Goal: Obtain resource: Obtain resource

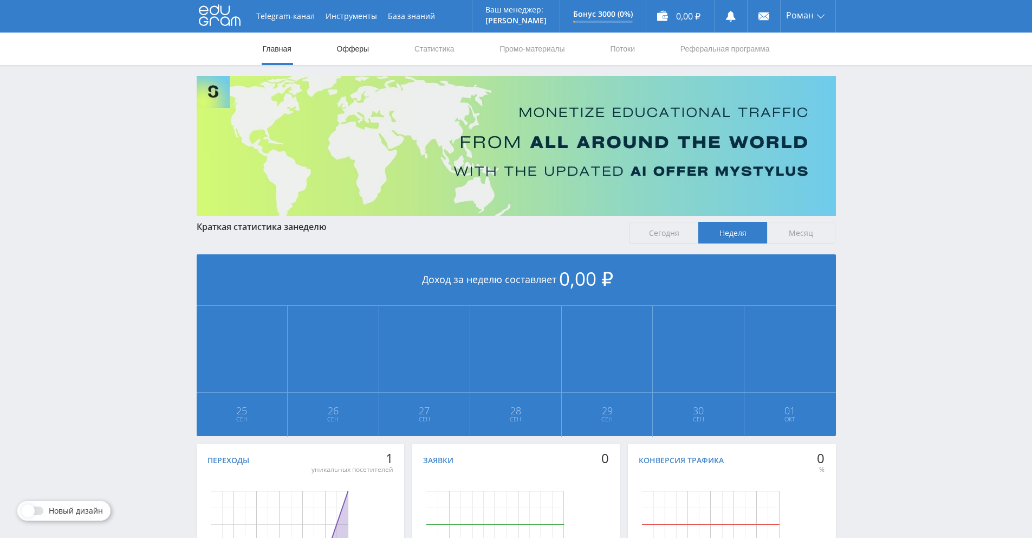
click at [362, 53] on link "Офферы" at bounding box center [353, 49] width 35 height 33
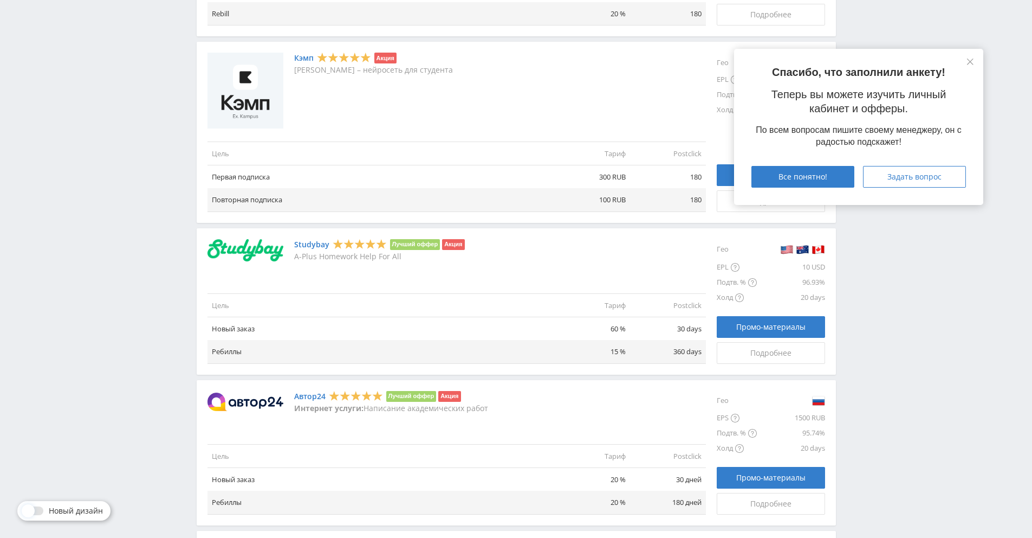
scroll to position [625, 0]
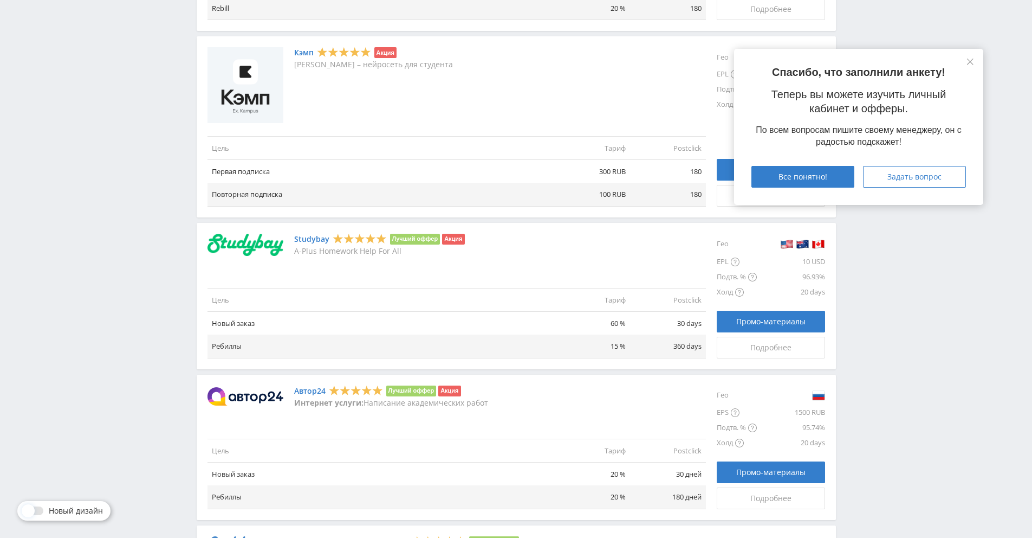
click at [240, 393] on img at bounding box center [246, 396] width 76 height 18
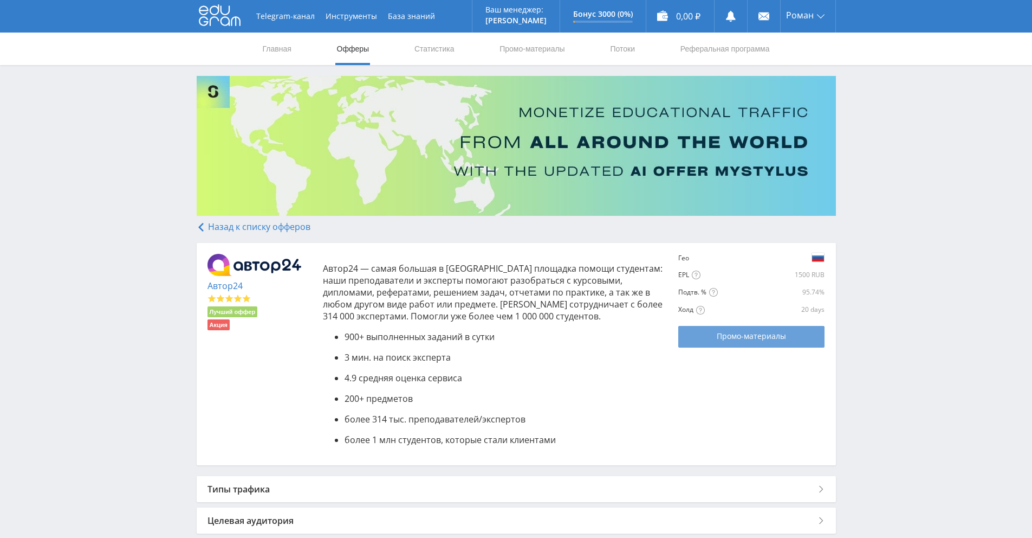
click at [741, 337] on span "Промо-материалы" at bounding box center [751, 336] width 69 height 9
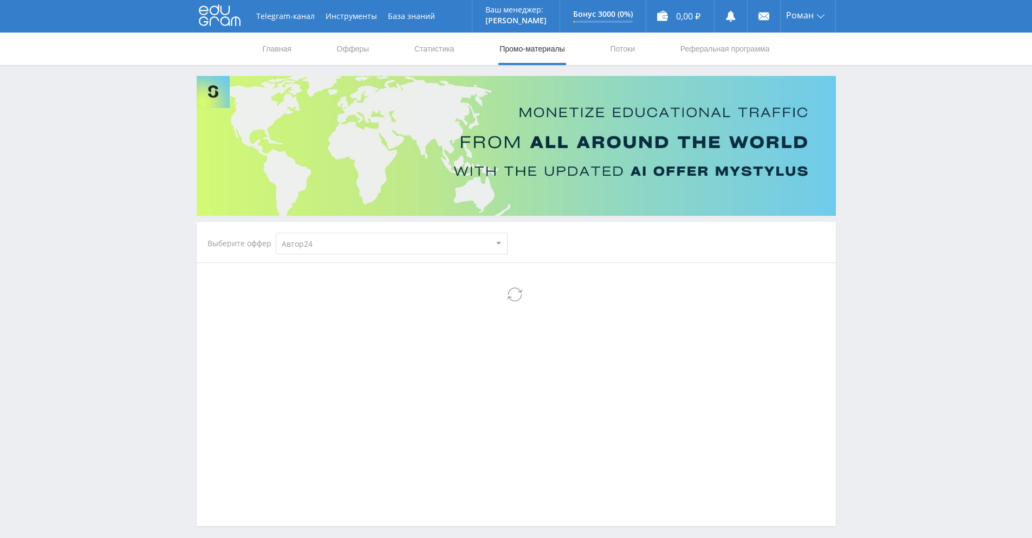
select select "1"
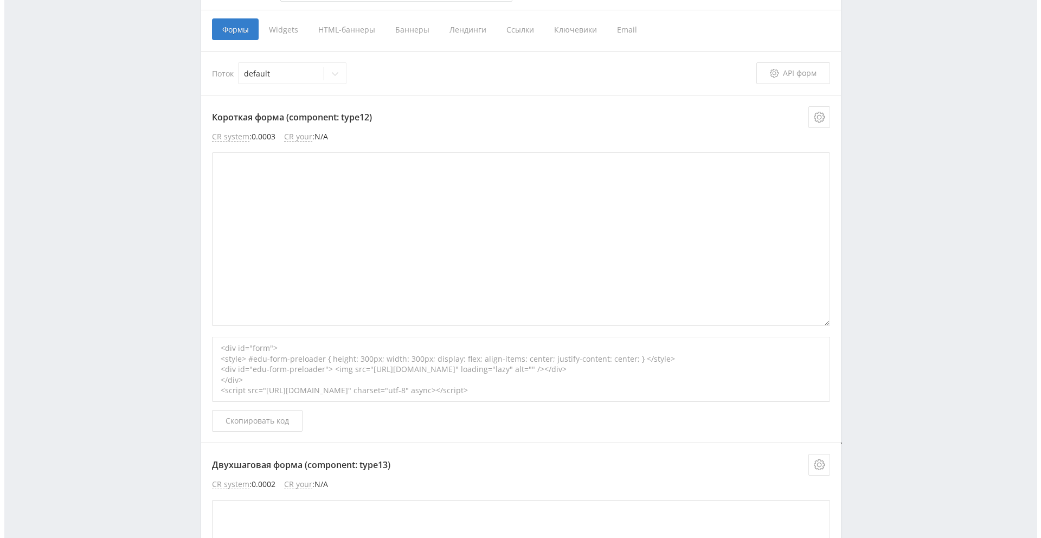
scroll to position [250, 0]
click at [819, 123] on icon at bounding box center [814, 119] width 11 height 11
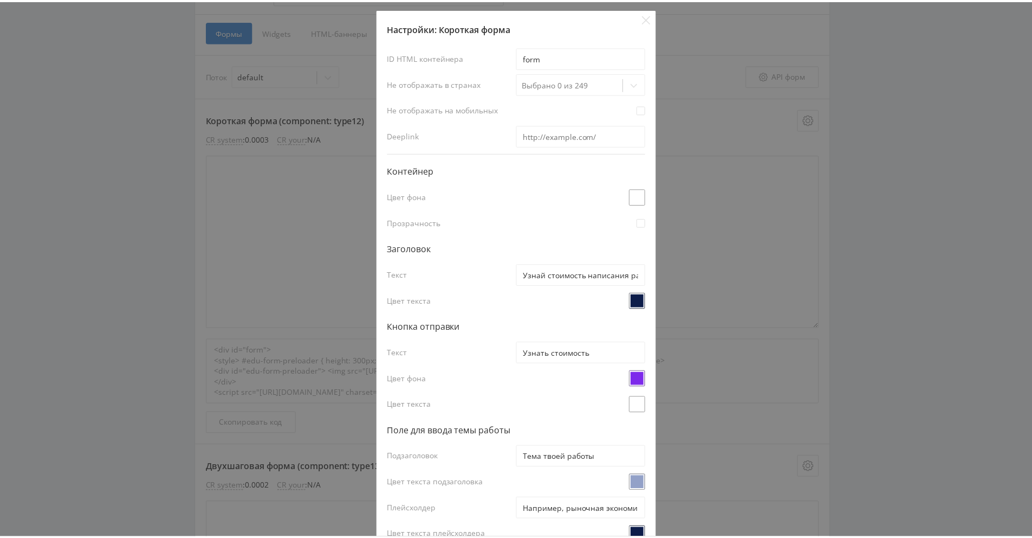
scroll to position [244, 0]
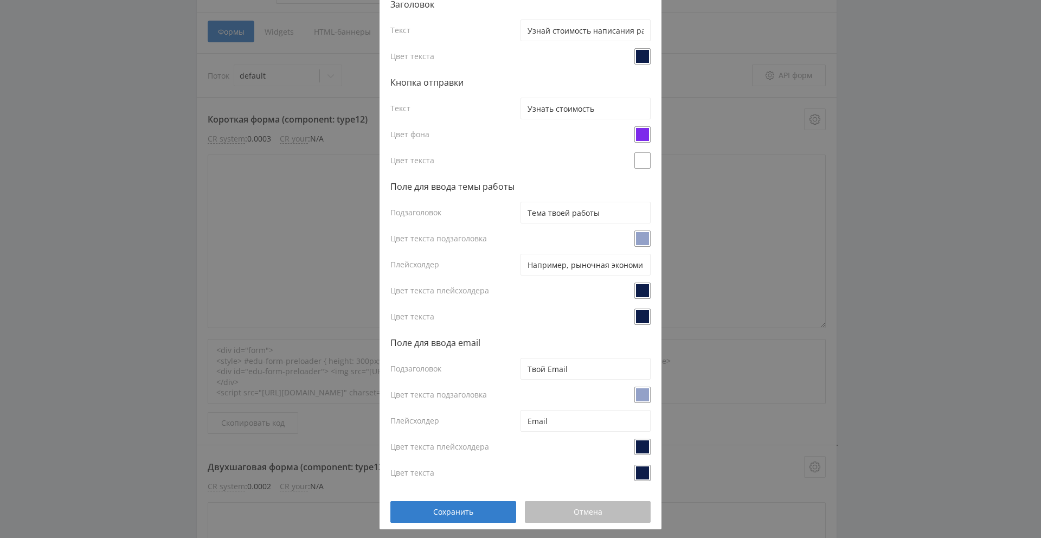
click at [603, 506] on button "Отмена" at bounding box center [588, 512] width 126 height 22
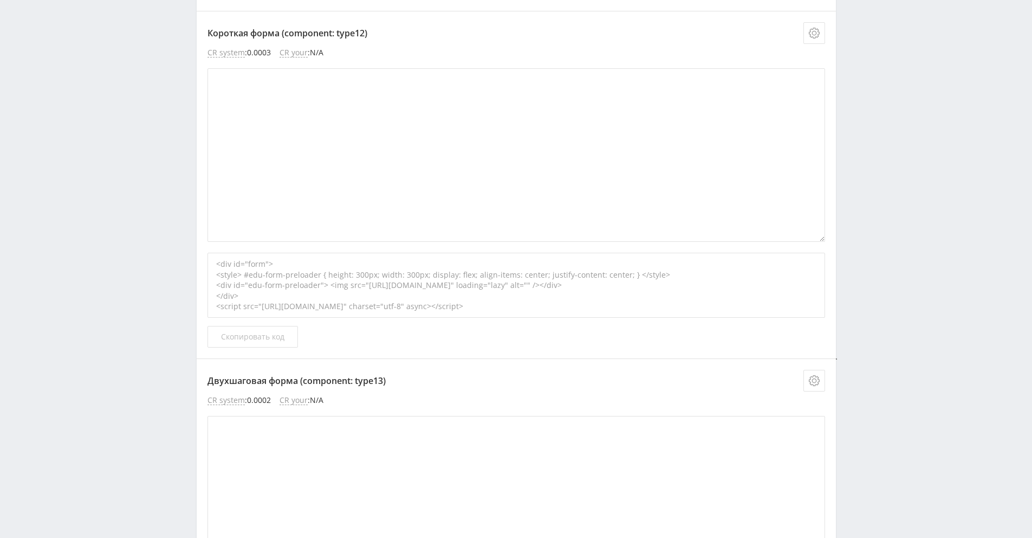
scroll to position [327, 0]
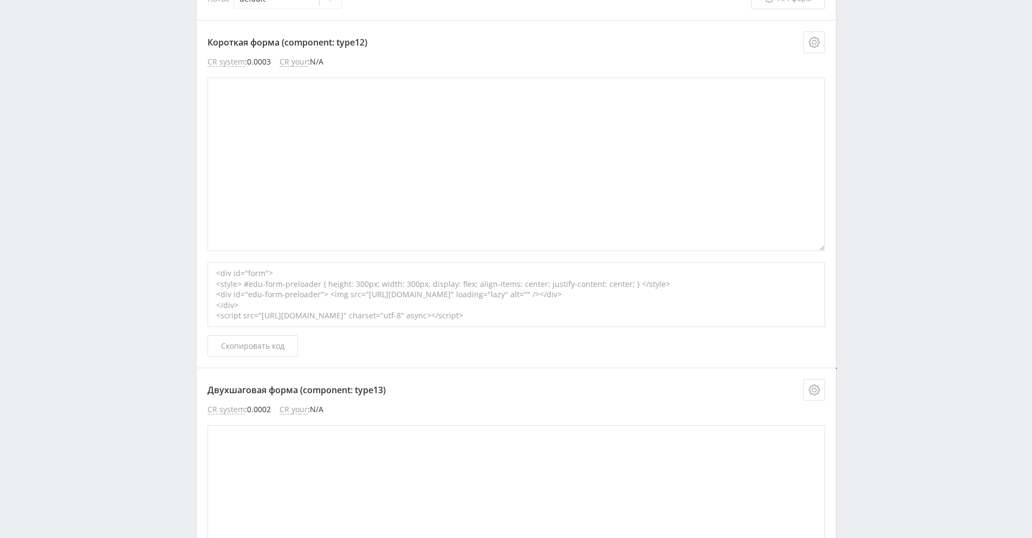
drag, startPoint x: 862, startPoint y: 24, endPoint x: 841, endPoint y: 0, distance: 31.9
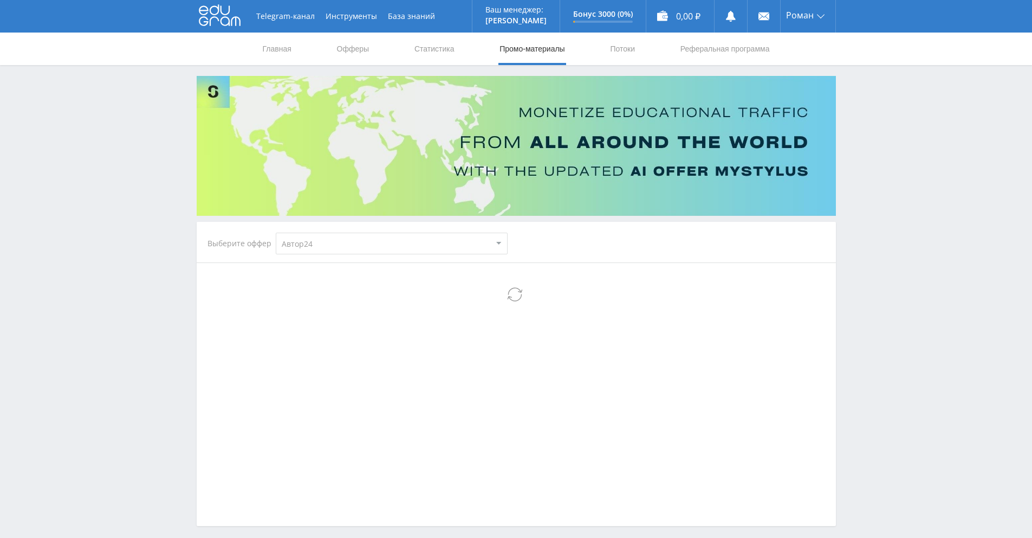
select select "1"
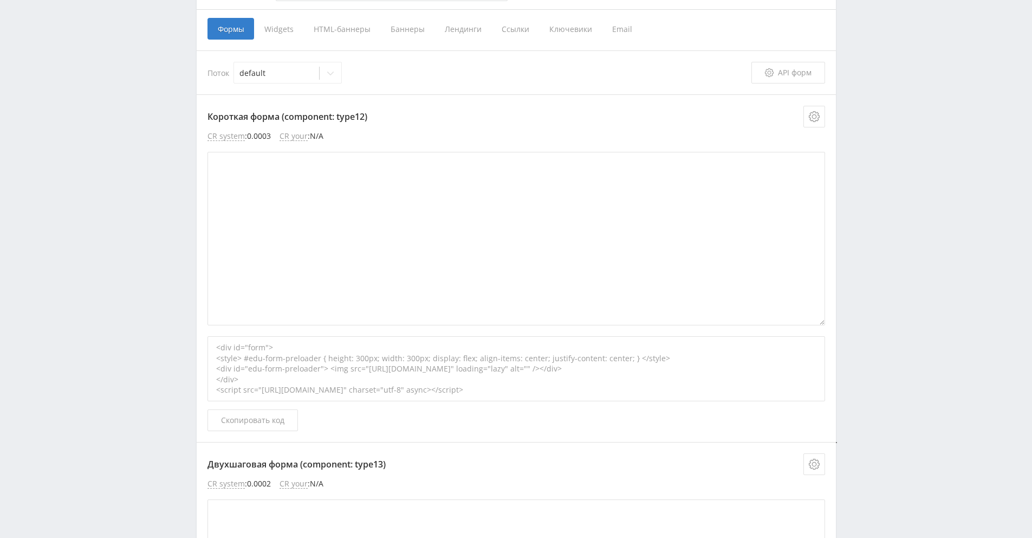
scroll to position [245, 0]
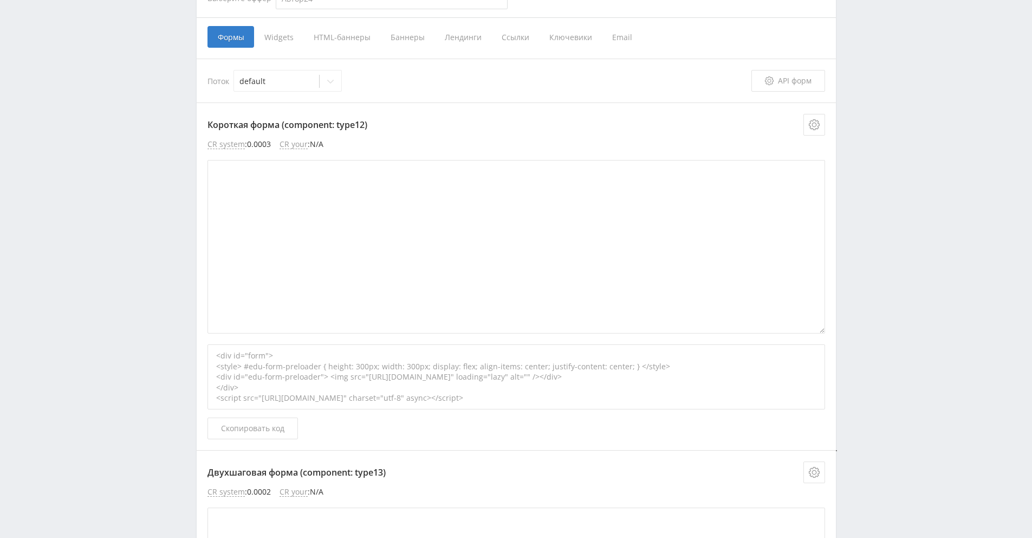
click at [823, 333] on iframe at bounding box center [517, 246] width 618 height 173
click at [823, 330] on iframe at bounding box center [517, 246] width 618 height 173
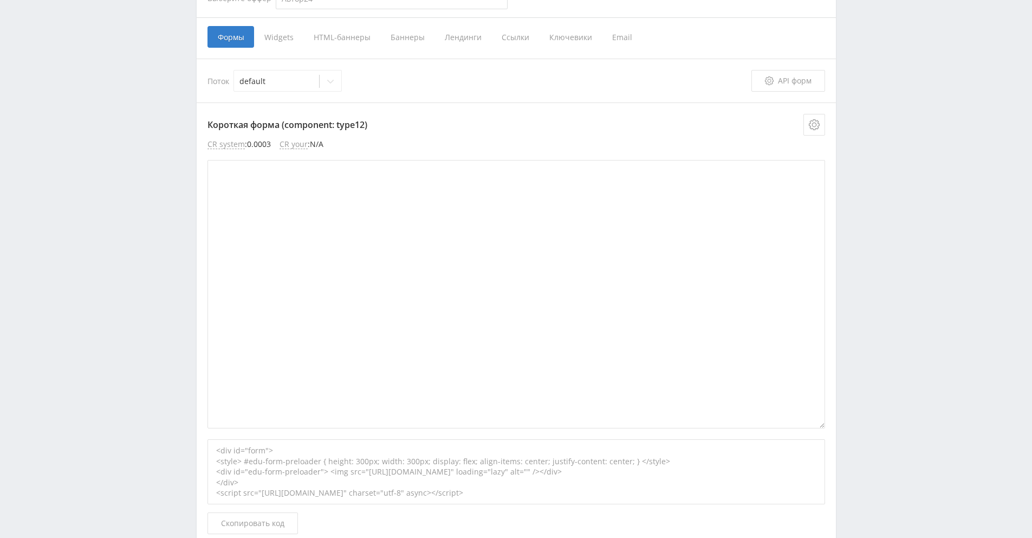
drag, startPoint x: 823, startPoint y: 330, endPoint x: 918, endPoint y: 425, distance: 134.1
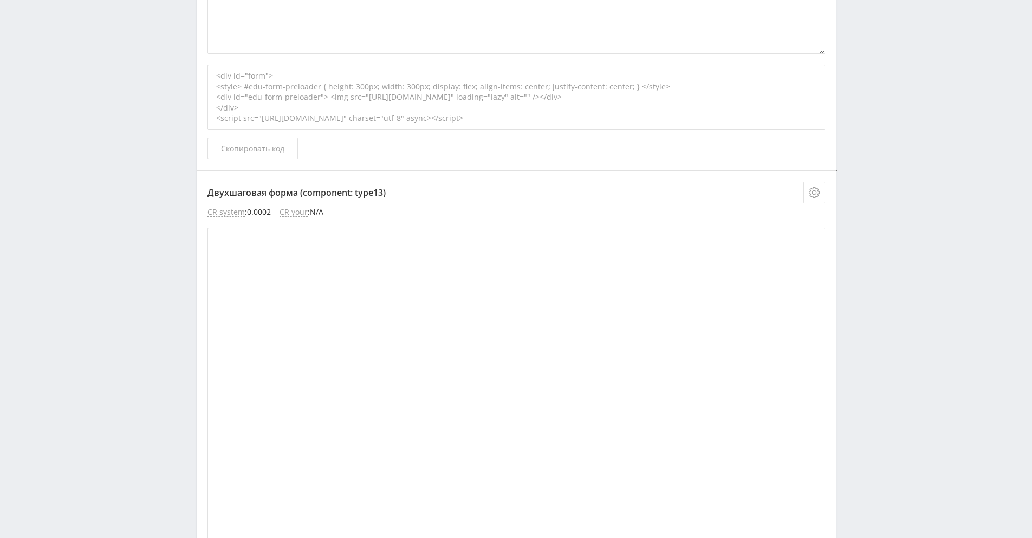
scroll to position [266, 0]
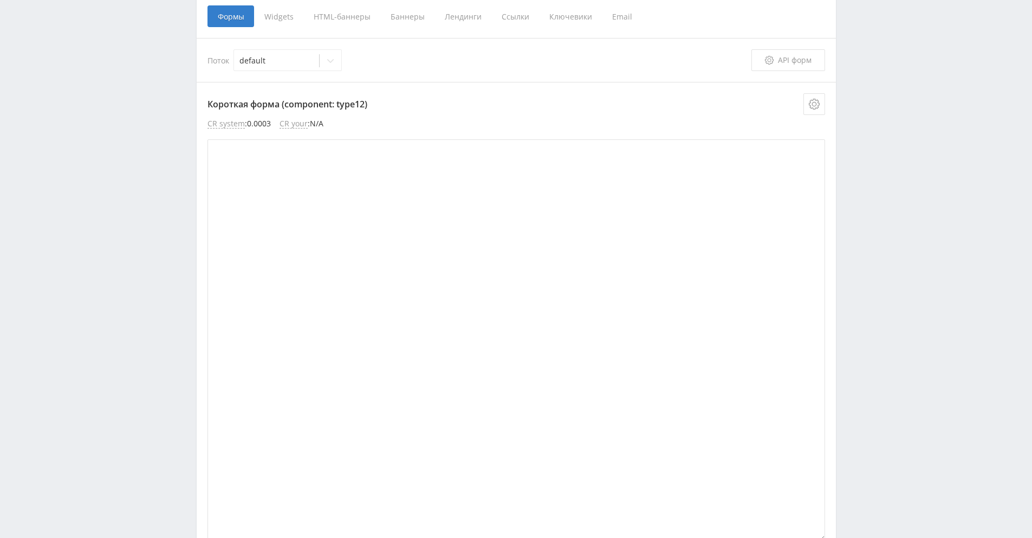
drag, startPoint x: 378, startPoint y: 309, endPoint x: 848, endPoint y: 537, distance: 522.8
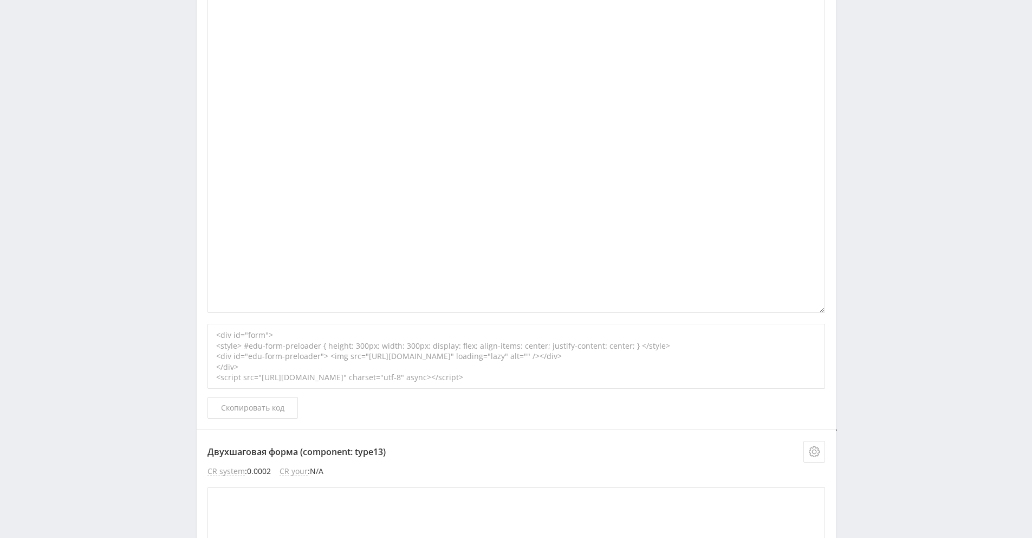
scroll to position [392, 0]
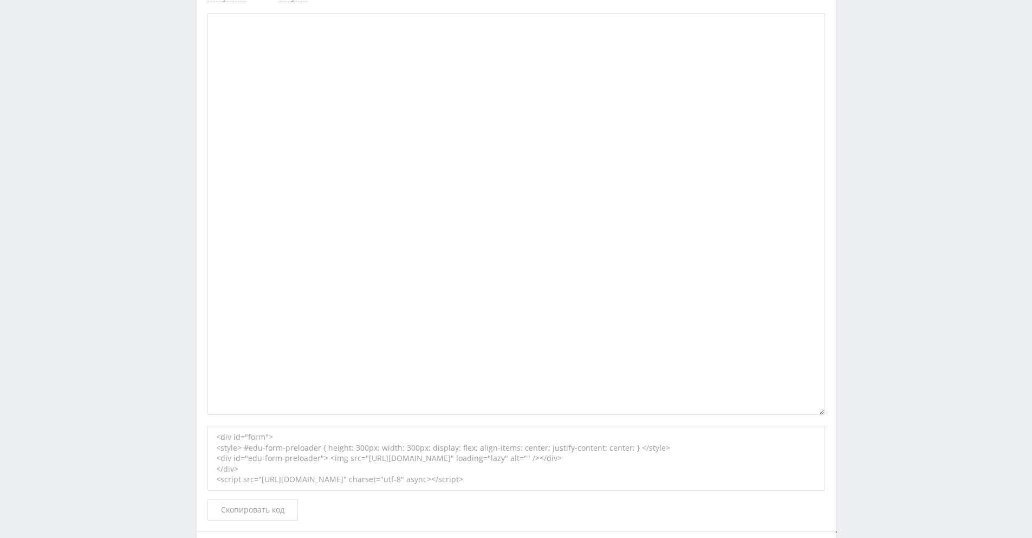
click at [703, 476] on div "<div id="form"> <style> #edu-form-preloader { height: 300px; width: 300px; disp…" at bounding box center [517, 457] width 618 height 65
copy div "<div id="form"> <style> #edu-form-preloader { height: 300px; width: 300px; disp…"
click at [701, 476] on div "<div id="form"> <style> #edu-form-preloader { height: 300px; width: 300px; disp…" at bounding box center [517, 457] width 618 height 65
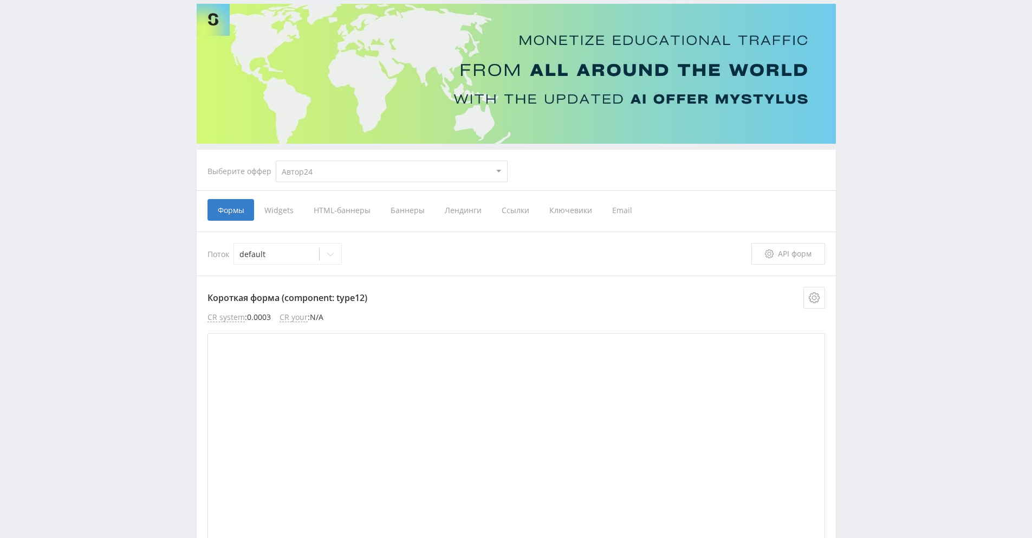
scroll to position [2, 0]
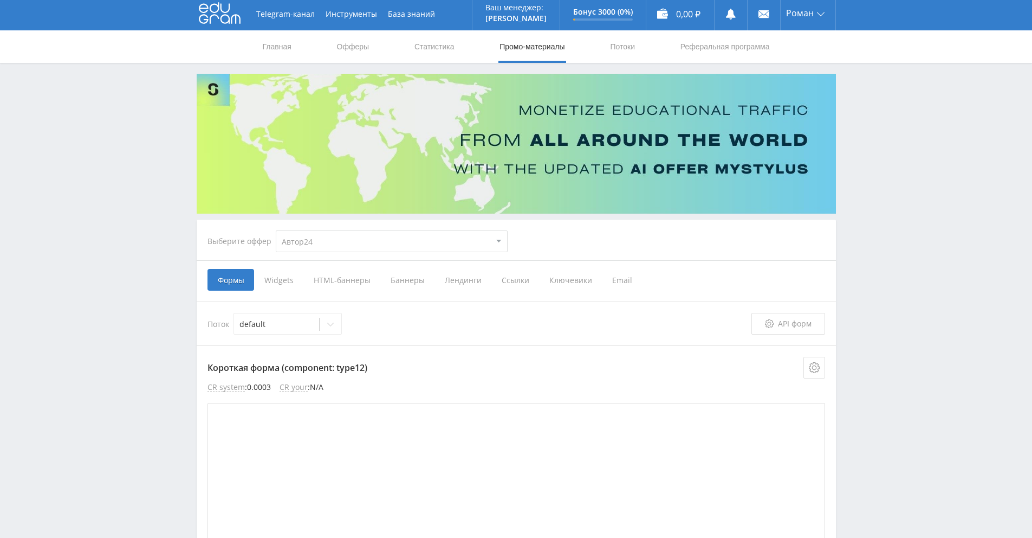
click at [283, 283] on span "Widgets" at bounding box center [278, 280] width 49 height 22
click at [0, 0] on input "Widgets" at bounding box center [0, 0] width 0 height 0
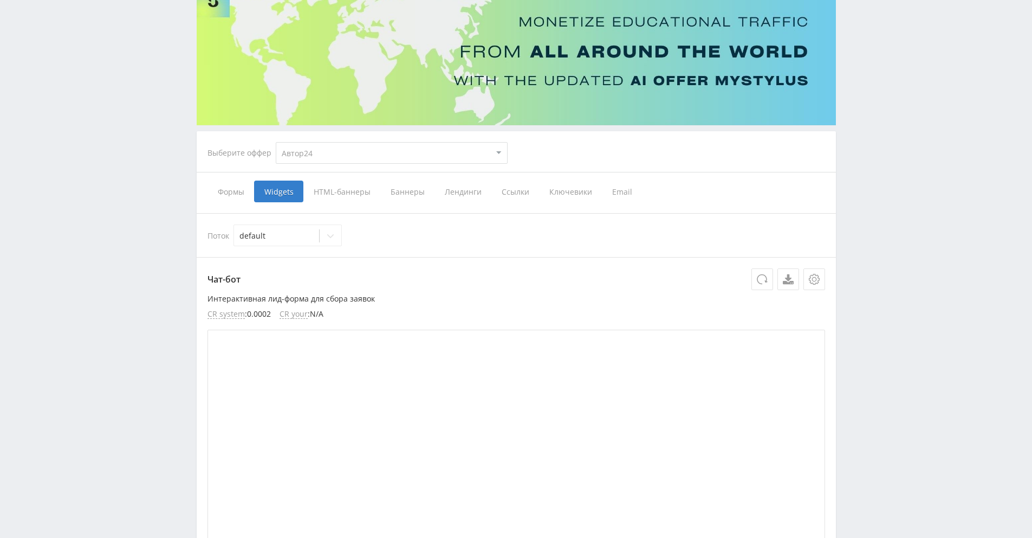
scroll to position [77, 0]
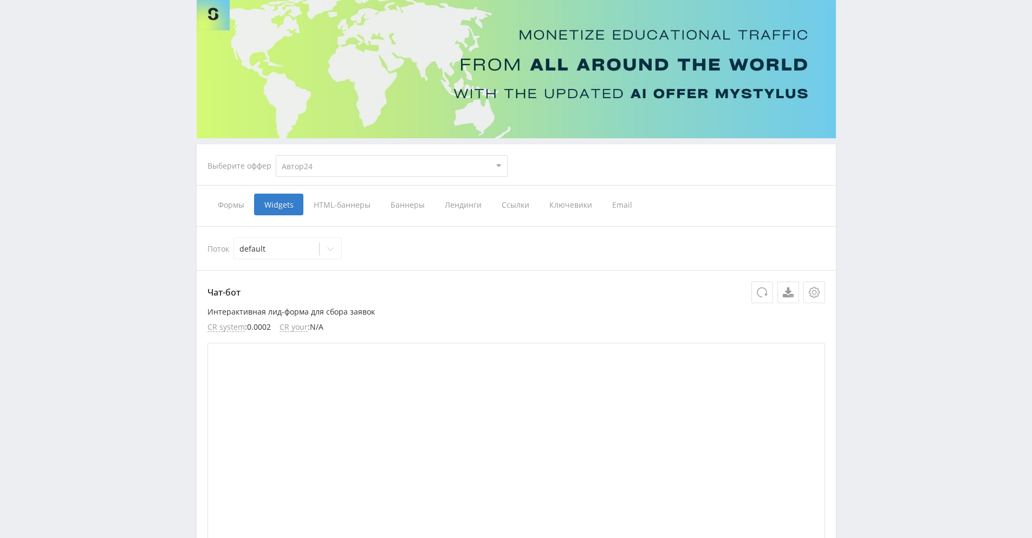
click at [234, 204] on span "Формы" at bounding box center [231, 204] width 47 height 22
click at [0, 0] on input "Формы" at bounding box center [0, 0] width 0 height 0
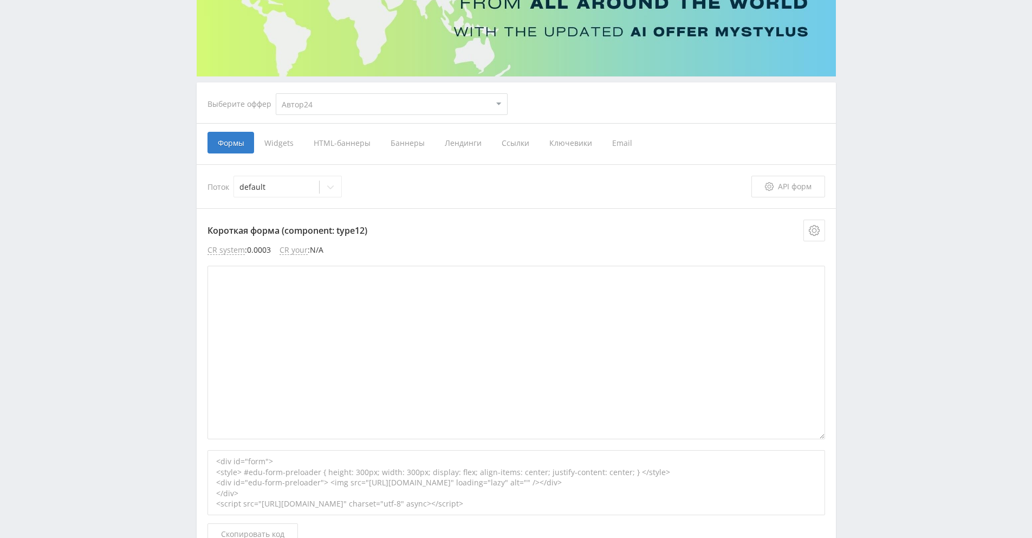
scroll to position [132, 0]
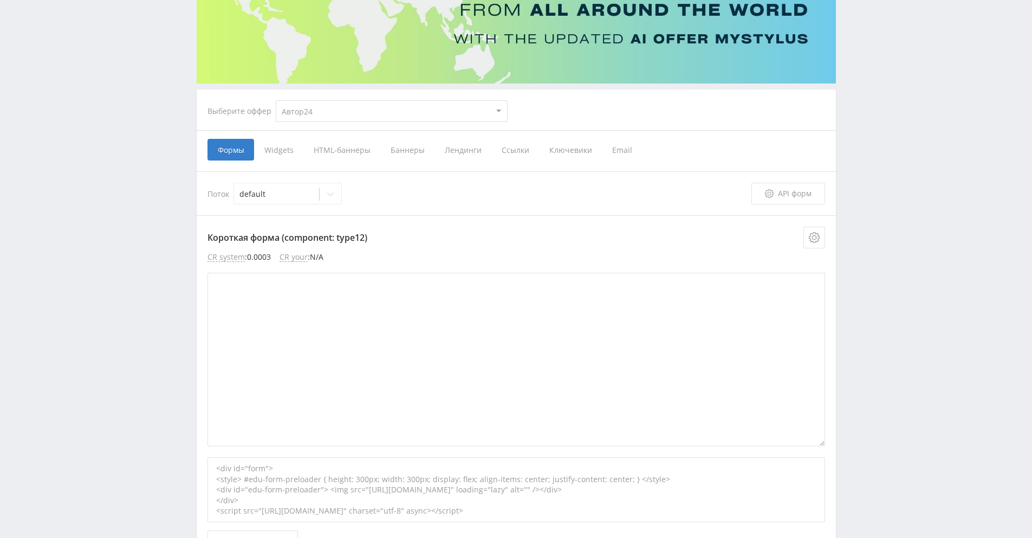
click at [292, 156] on span "Widgets" at bounding box center [278, 150] width 49 height 22
click at [0, 0] on input "Widgets" at bounding box center [0, 0] width 0 height 0
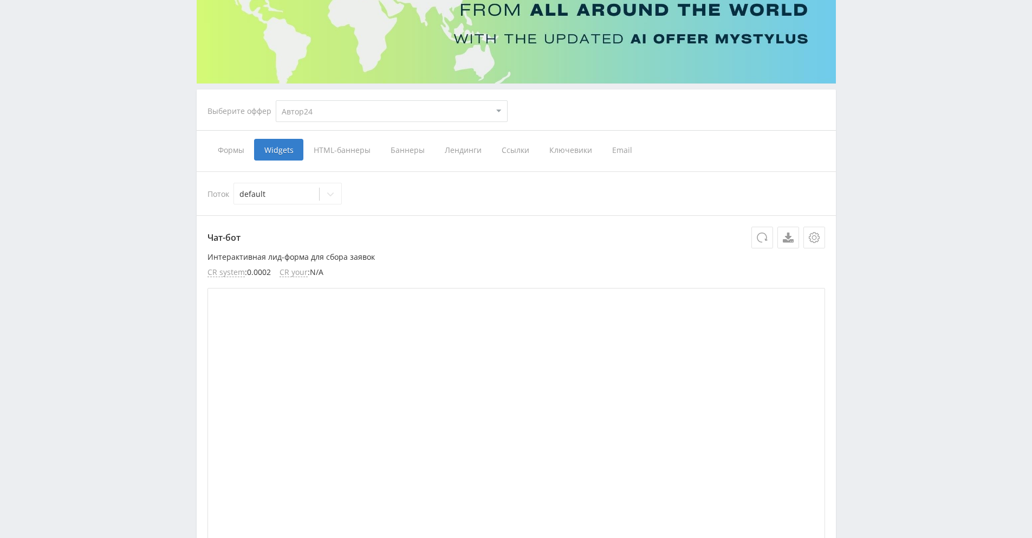
click at [349, 151] on span "HTML-баннеры" at bounding box center [341, 150] width 77 height 22
click at [0, 0] on input "HTML-баннеры" at bounding box center [0, 0] width 0 height 0
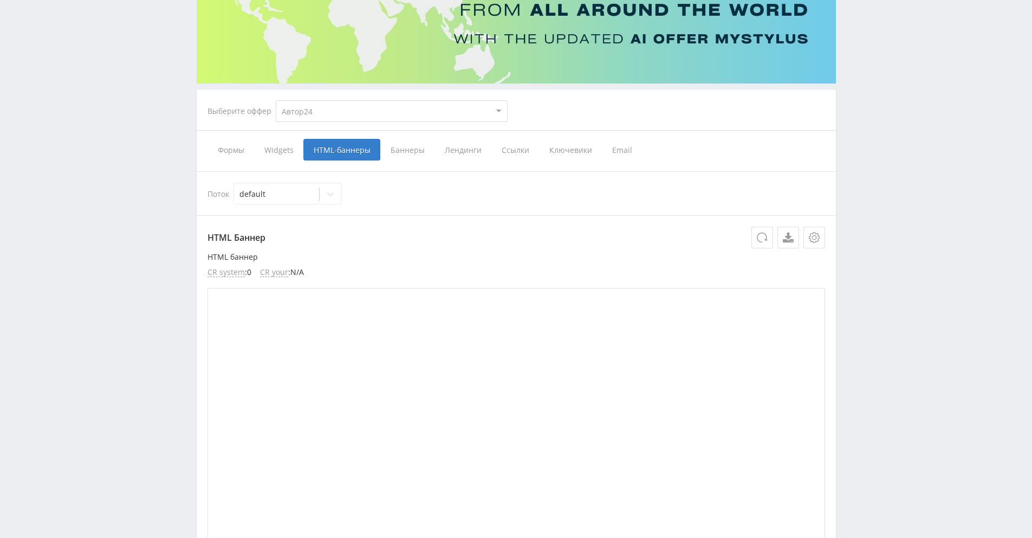
click at [270, 148] on span "Widgets" at bounding box center [278, 150] width 49 height 22
click at [0, 0] on input "Widgets" at bounding box center [0, 0] width 0 height 0
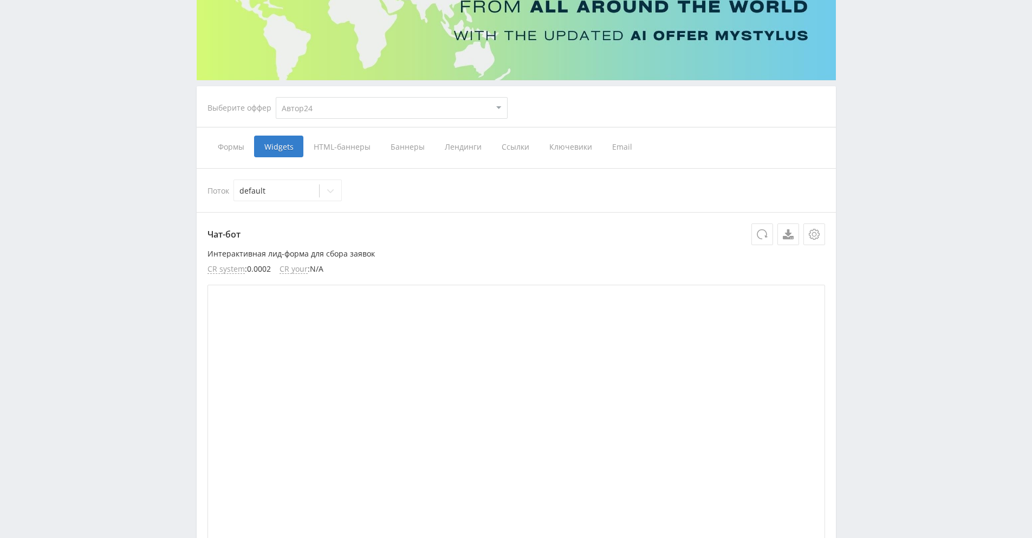
scroll to position [136, 0]
click at [462, 151] on span "Лендинги" at bounding box center [463, 146] width 57 height 22
click at [0, 0] on input "Лендинги" at bounding box center [0, 0] width 0 height 0
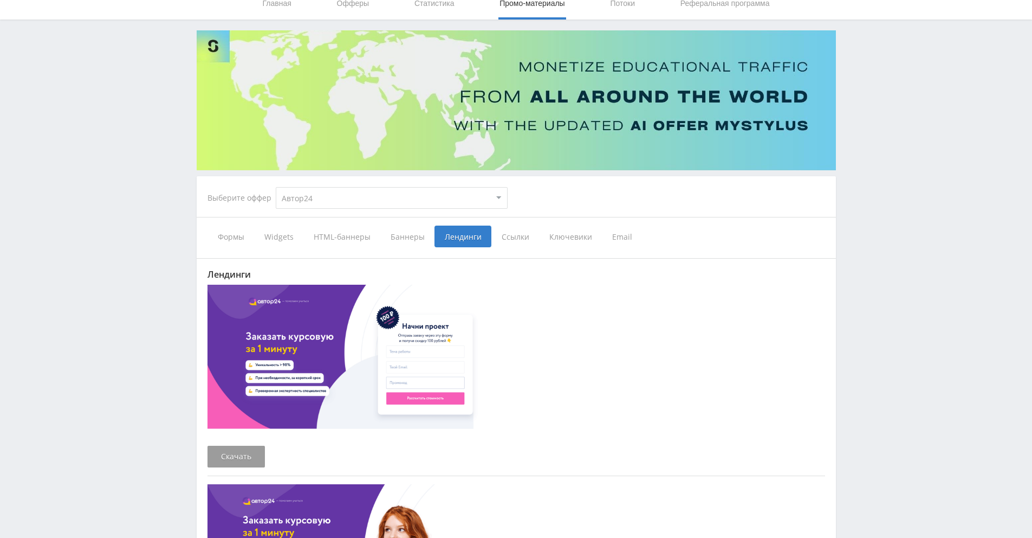
scroll to position [23, 0]
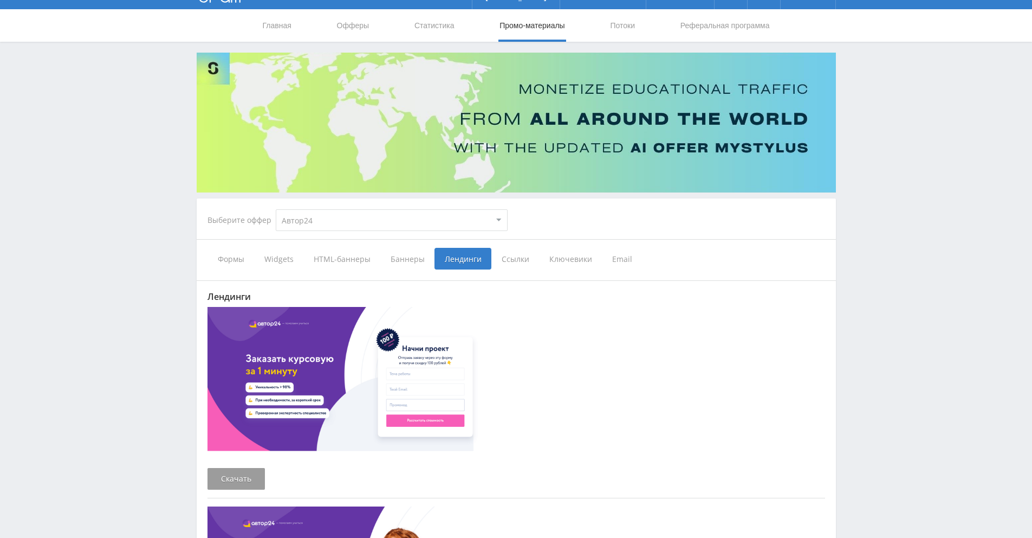
click at [230, 260] on span "Формы" at bounding box center [231, 259] width 47 height 22
click at [0, 0] on input "Формы" at bounding box center [0, 0] width 0 height 0
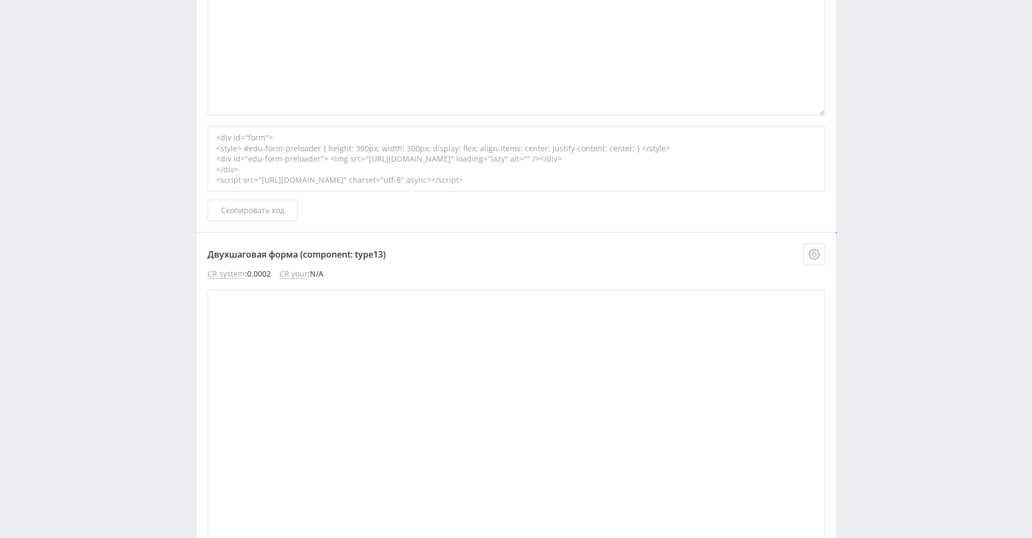
scroll to position [92, 0]
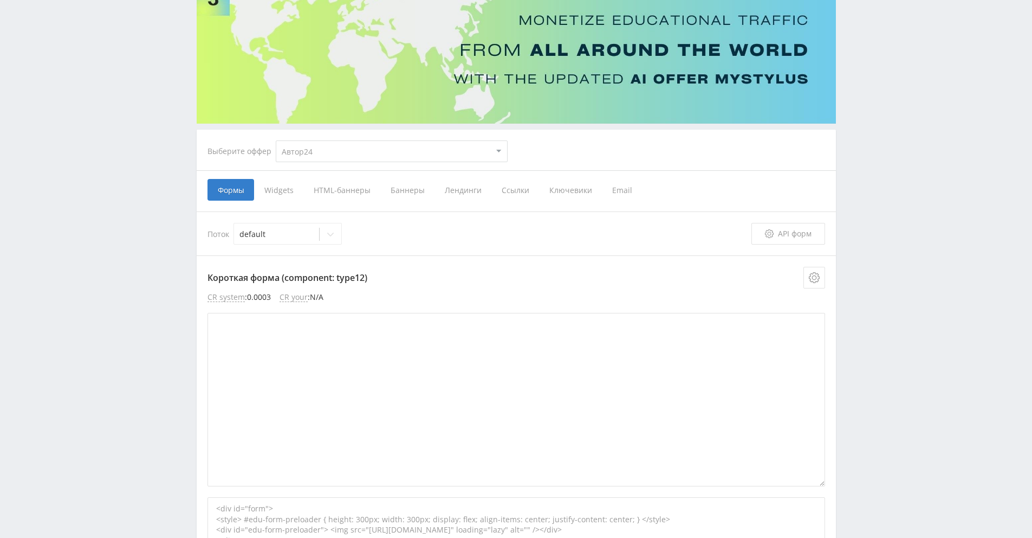
click at [270, 193] on span "Widgets" at bounding box center [278, 190] width 49 height 22
click at [0, 0] on input "Widgets" at bounding box center [0, 0] width 0 height 0
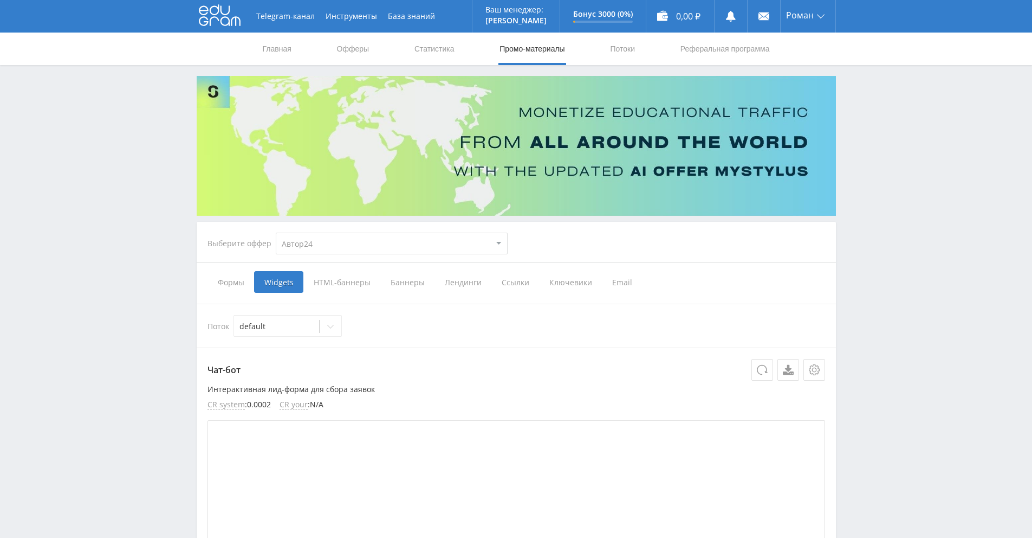
click at [561, 285] on span "Ключевики" at bounding box center [570, 282] width 63 height 22
click at [0, 0] on input "Ключевики" at bounding box center [0, 0] width 0 height 0
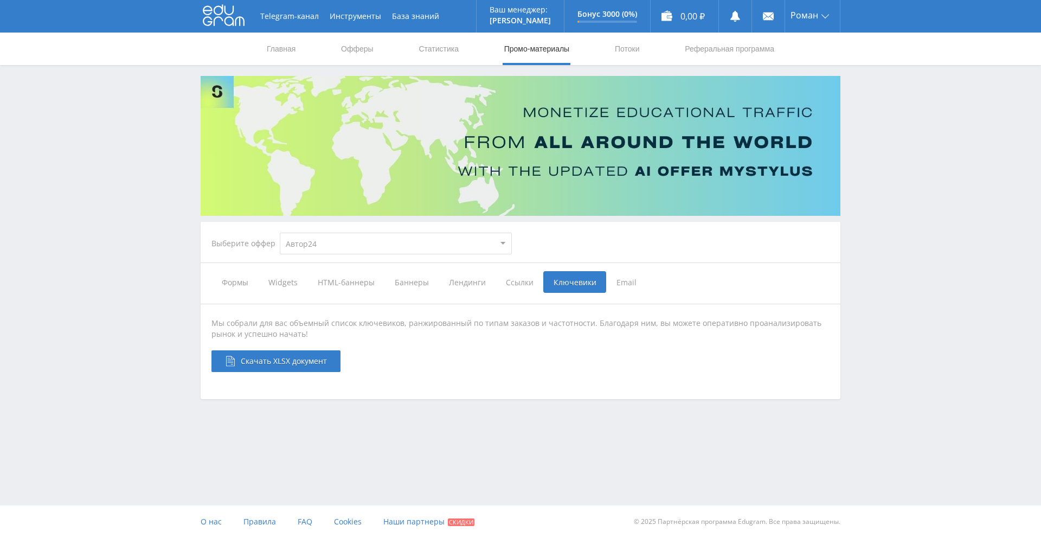
click at [519, 285] on span "Ссылки" at bounding box center [519, 282] width 48 height 22
click at [0, 0] on input "Ссылки" at bounding box center [0, 0] width 0 height 0
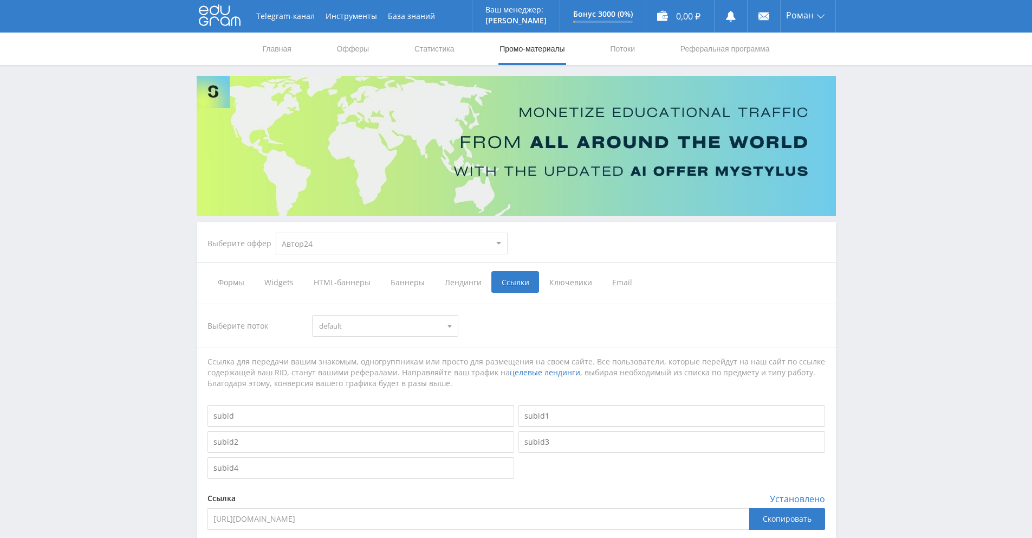
click at [560, 282] on span "Ключевики" at bounding box center [570, 282] width 63 height 22
click at [0, 0] on input "Ключевики" at bounding box center [0, 0] width 0 height 0
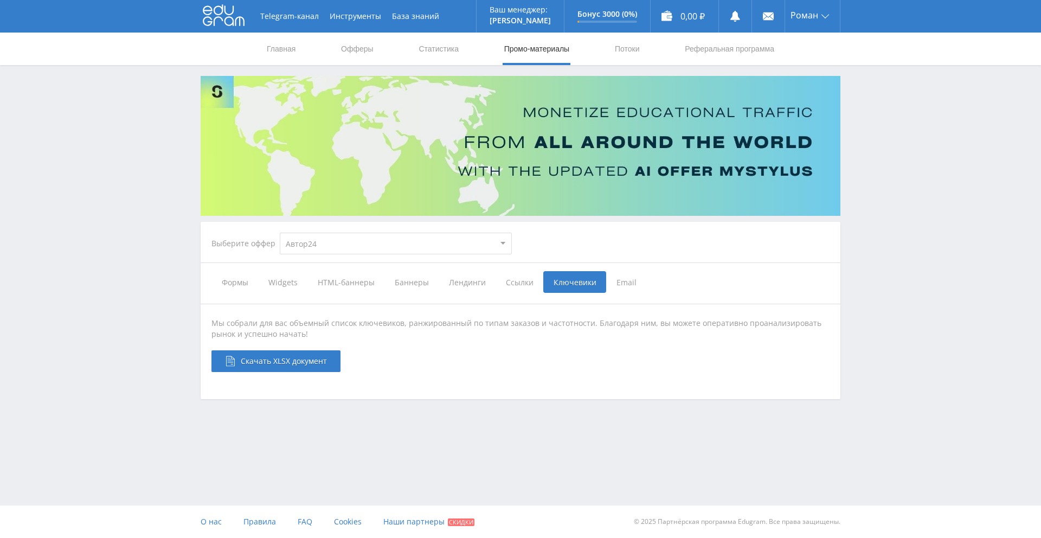
click at [514, 282] on span "Ссылки" at bounding box center [519, 282] width 48 height 22
click at [0, 0] on input "Ссылки" at bounding box center [0, 0] width 0 height 0
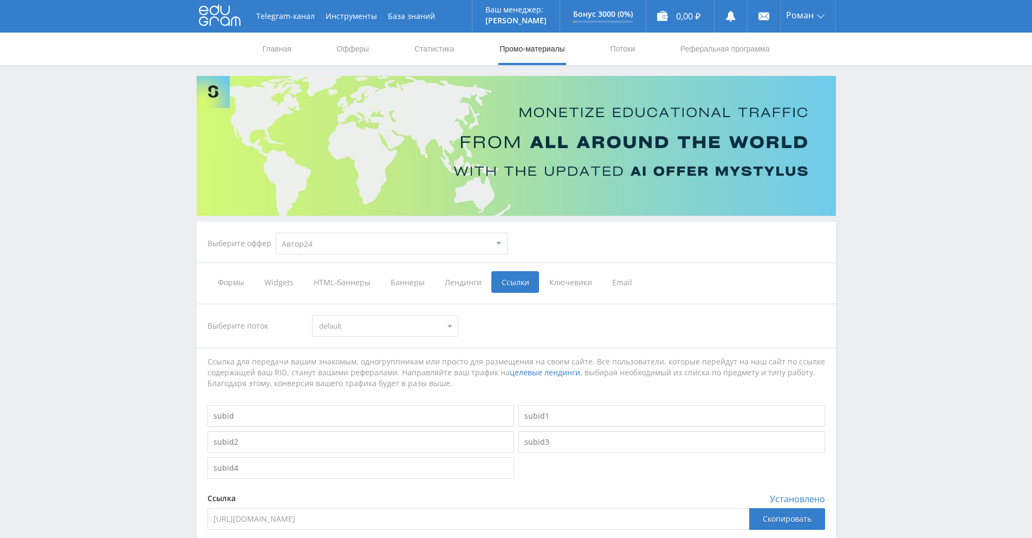
click at [472, 282] on span "Лендинги" at bounding box center [463, 282] width 57 height 22
click at [0, 0] on input "Лендинги" at bounding box center [0, 0] width 0 height 0
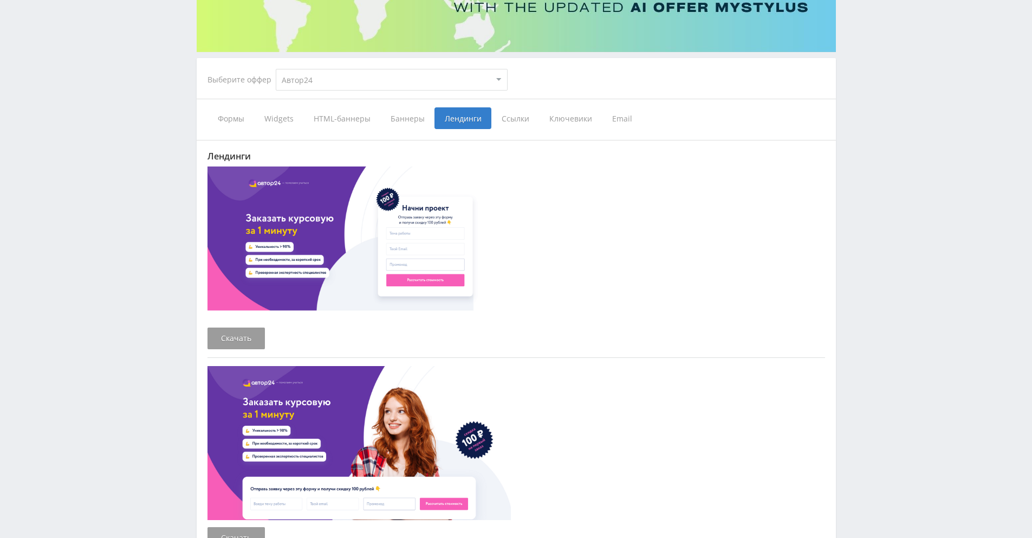
scroll to position [156, 0]
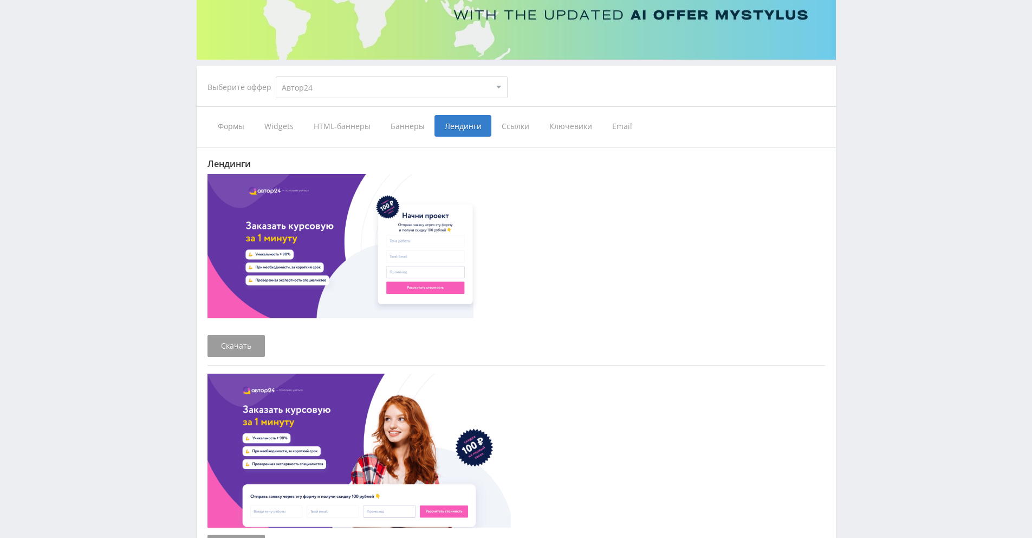
click at [357, 235] on img at bounding box center [359, 251] width 303 height 154
click at [338, 236] on img at bounding box center [359, 251] width 303 height 154
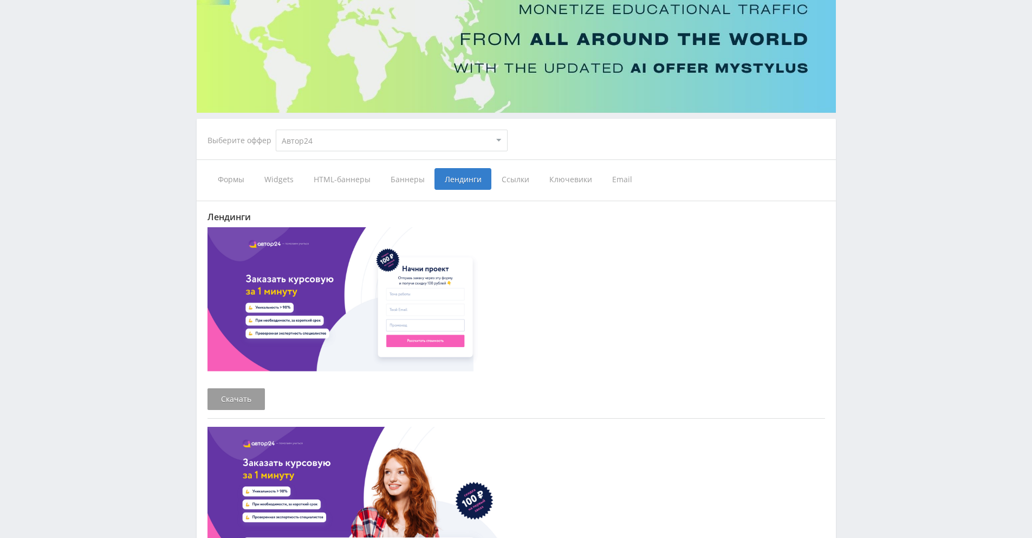
scroll to position [26, 0]
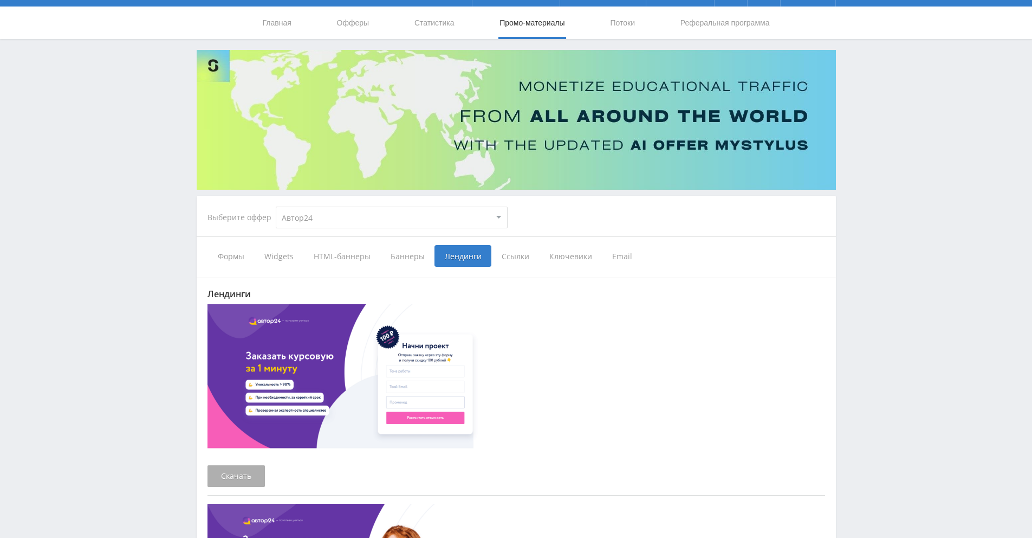
click at [228, 477] on link "Скачать" at bounding box center [236, 476] width 57 height 22
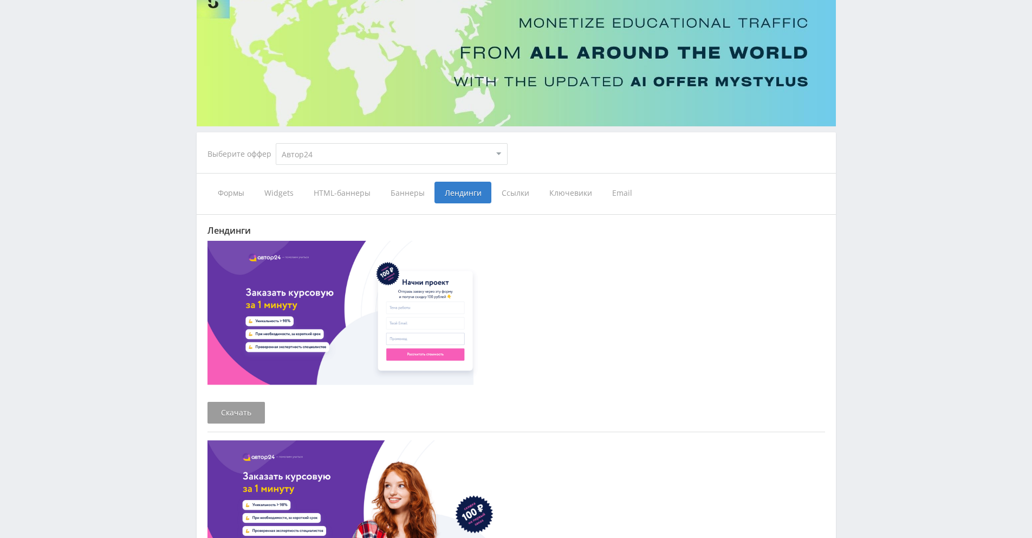
scroll to position [91, 0]
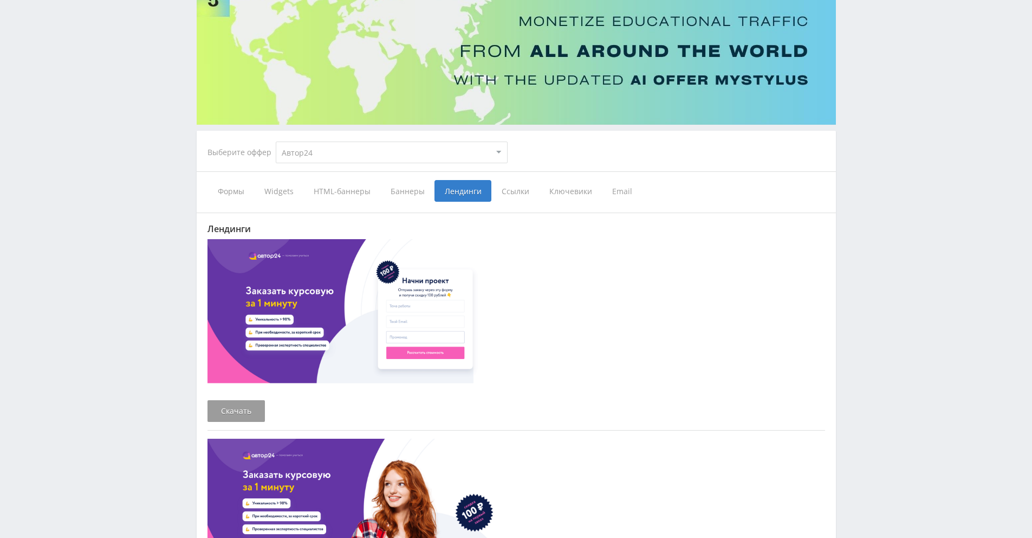
click at [230, 192] on span "Формы" at bounding box center [231, 191] width 47 height 22
click at [0, 0] on input "Формы" at bounding box center [0, 0] width 0 height 0
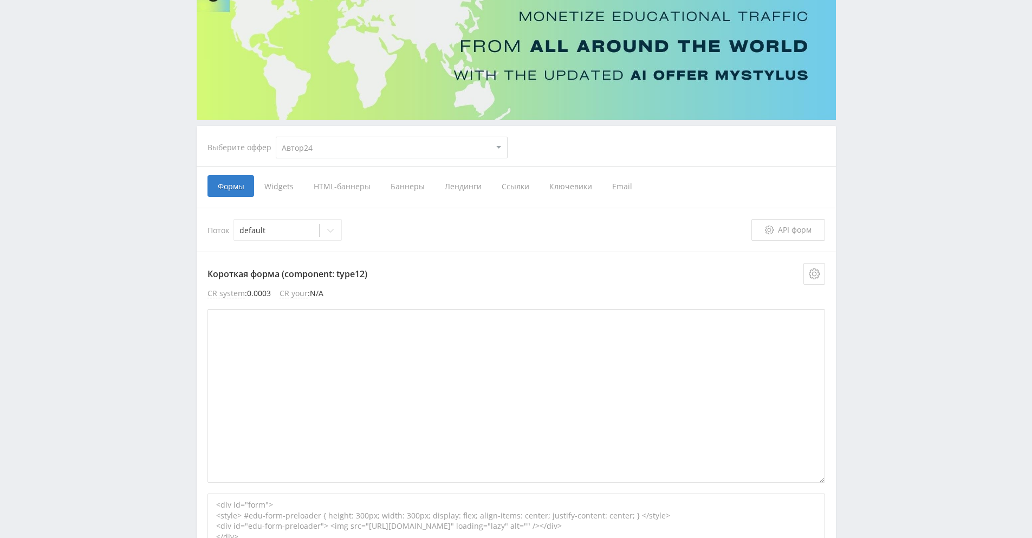
scroll to position [201, 0]
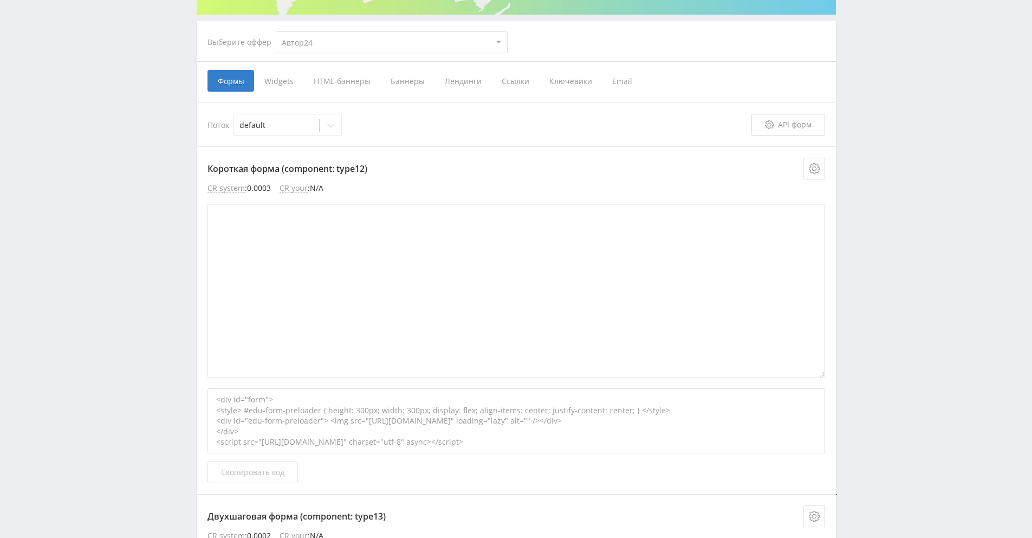
click at [256, 474] on span "Скопировать код" at bounding box center [252, 472] width 63 height 9
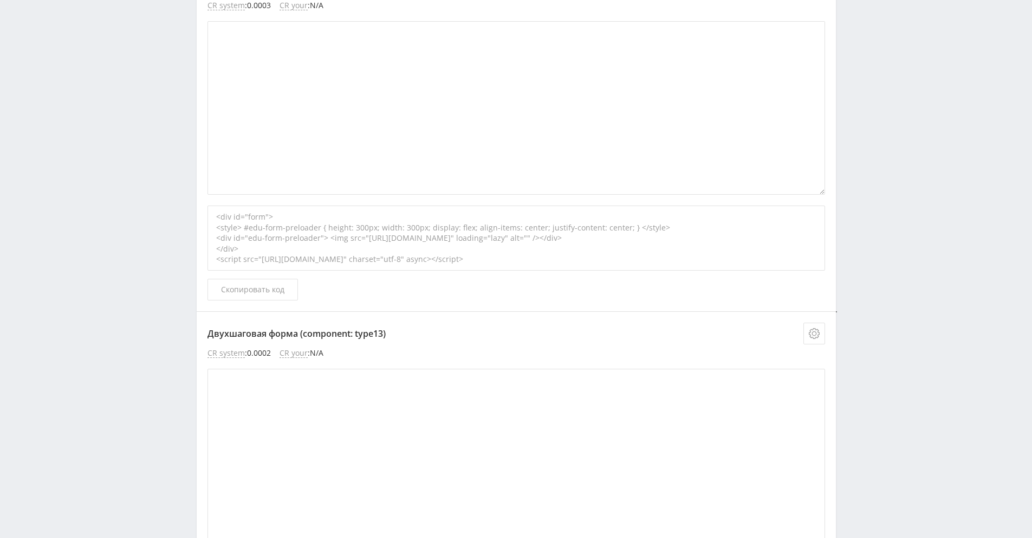
scroll to position [311, 0]
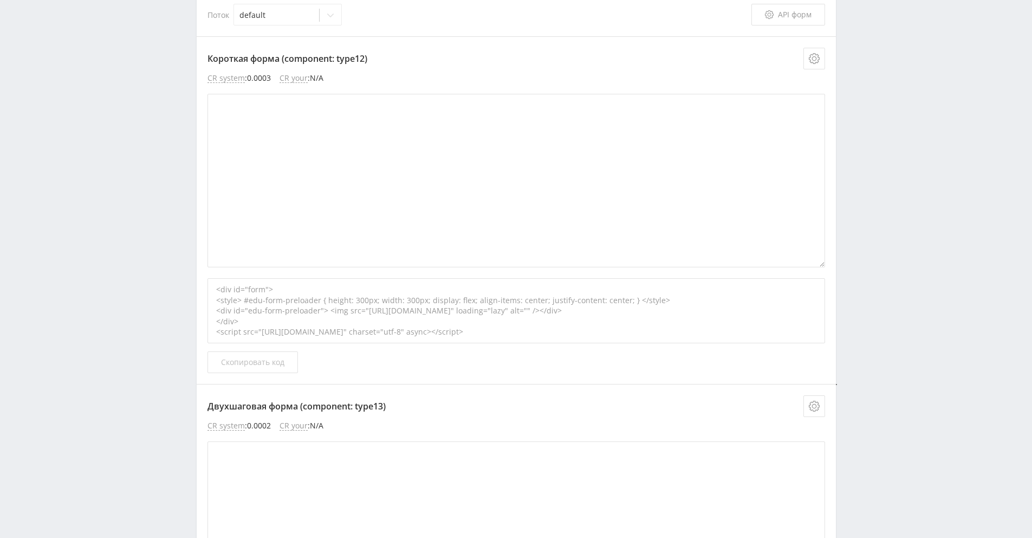
click at [264, 362] on span "Скопировать код" at bounding box center [252, 362] width 63 height 9
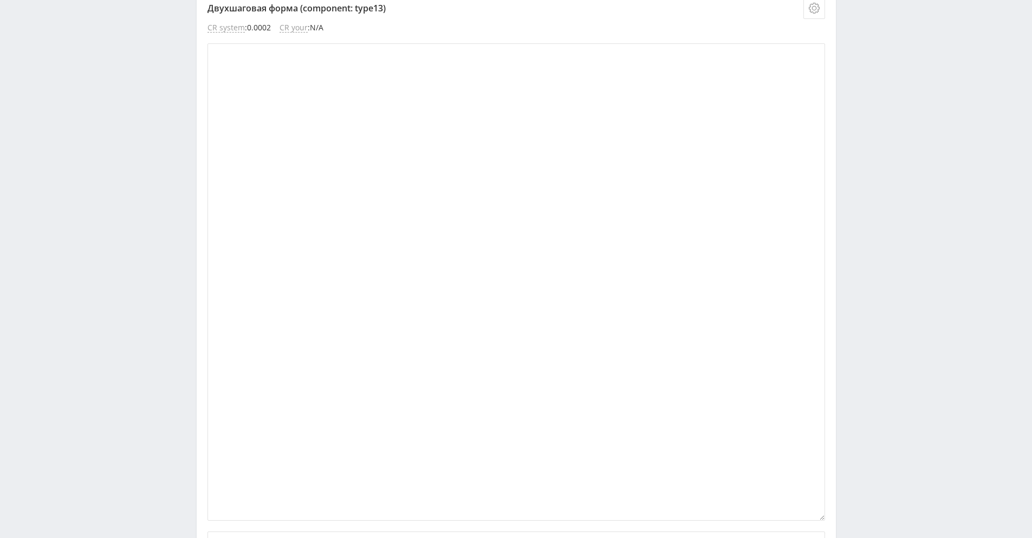
scroll to position [915, 0]
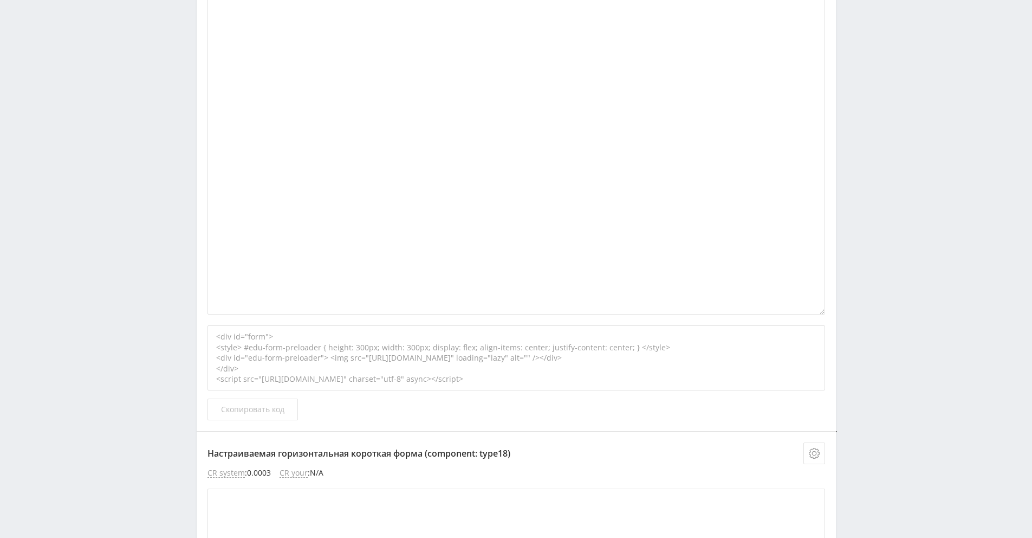
click at [262, 409] on span "Скопировать код" at bounding box center [252, 409] width 63 height 9
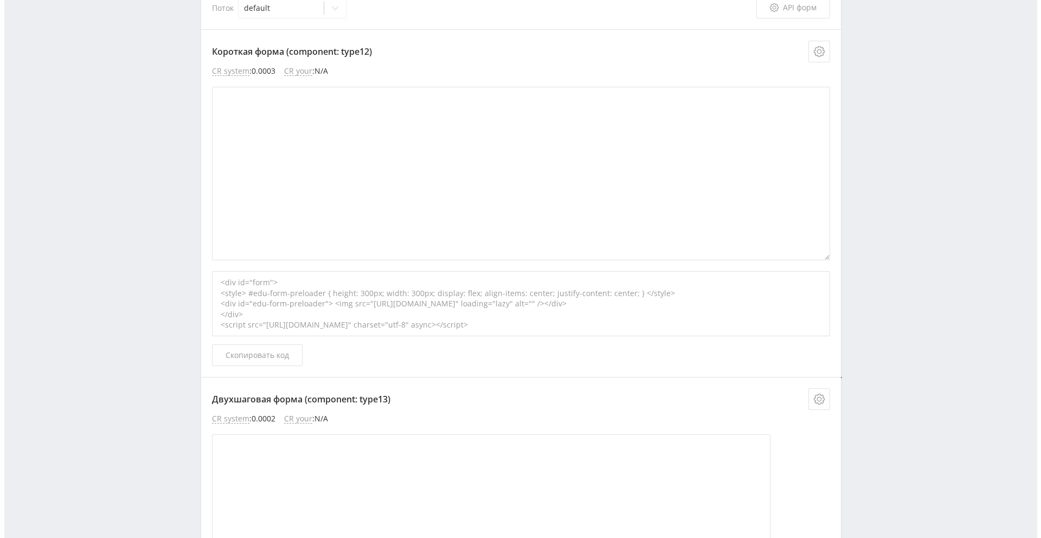
scroll to position [309, 0]
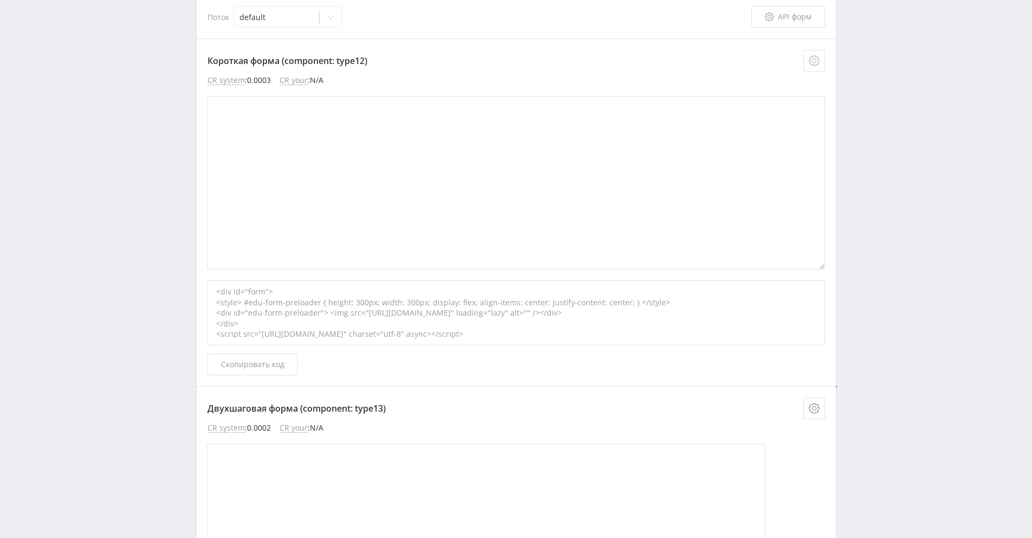
click at [815, 61] on icon at bounding box center [814, 60] width 11 height 11
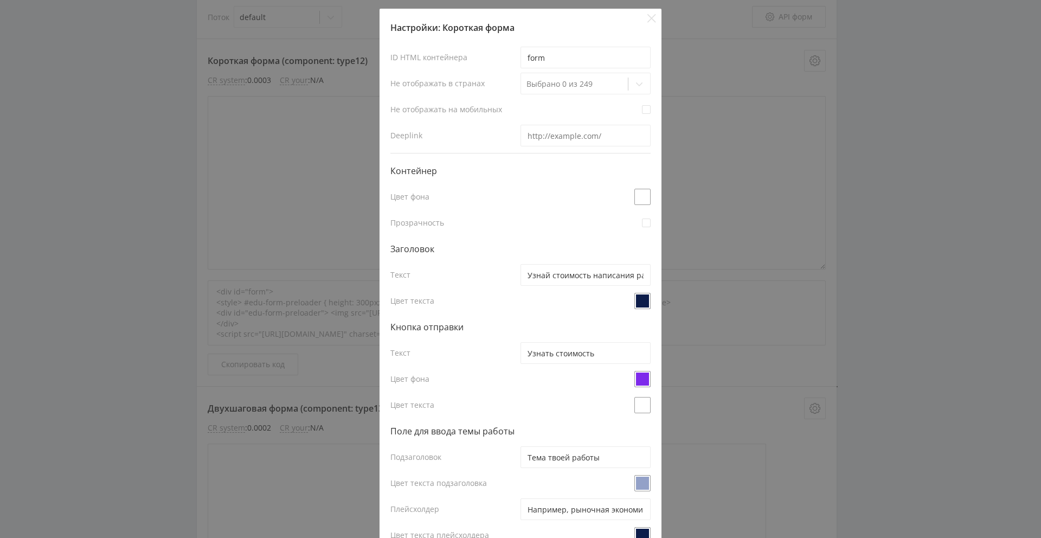
click at [641, 377] on span at bounding box center [642, 379] width 16 height 16
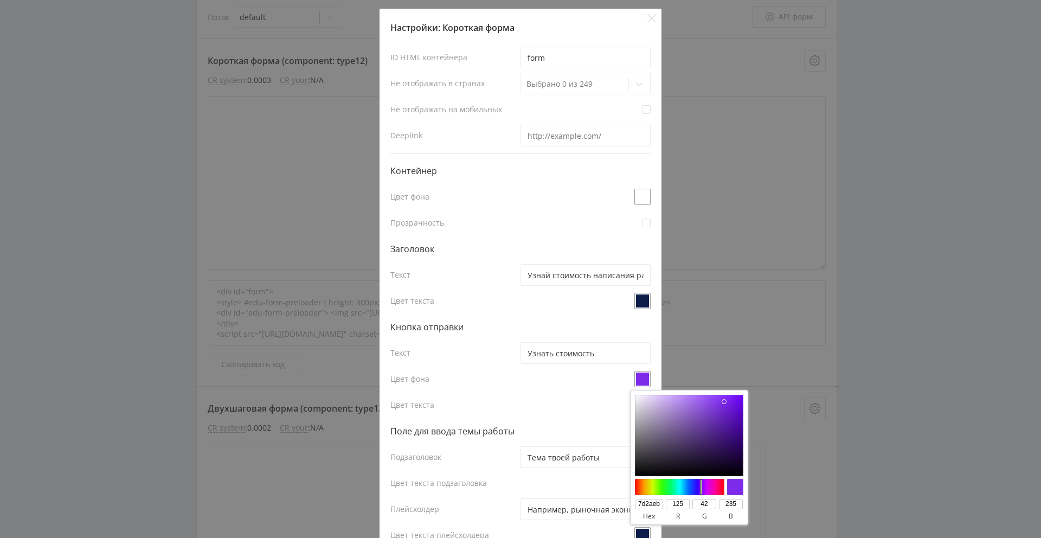
type input "#46eb2a"
type input "46eb2a"
type input "70"
type input "235"
type input "42"
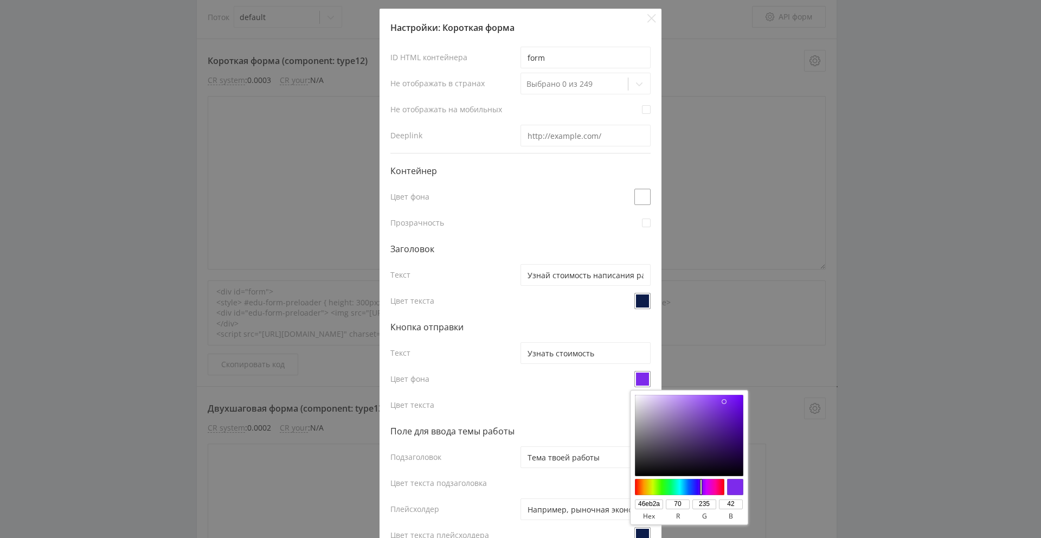
click at [662, 483] on div at bounding box center [679, 487] width 93 height 16
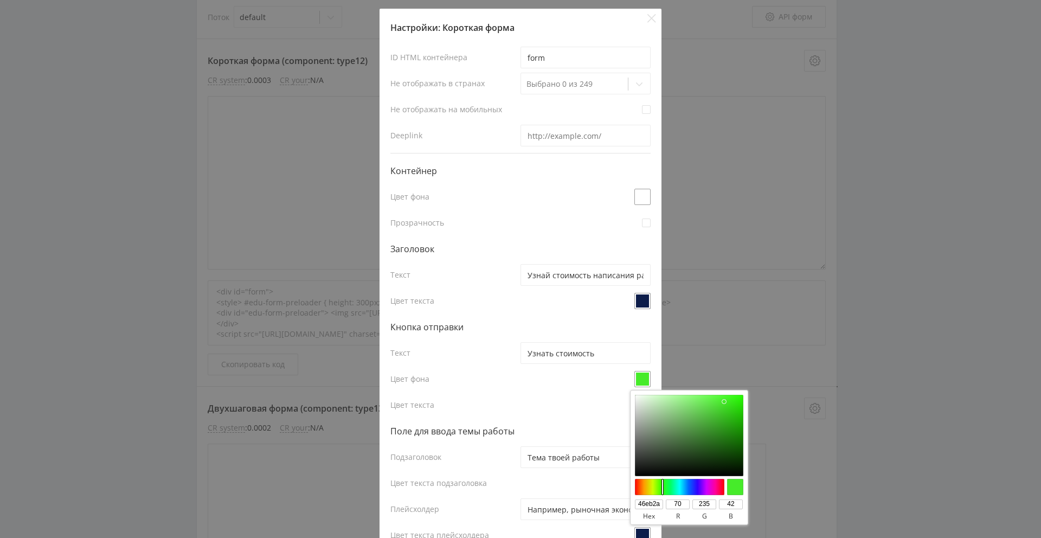
type input "#2aeb62"
type input "2aeb62"
type input "42"
type input "98"
click at [669, 482] on div at bounding box center [679, 487] width 93 height 16
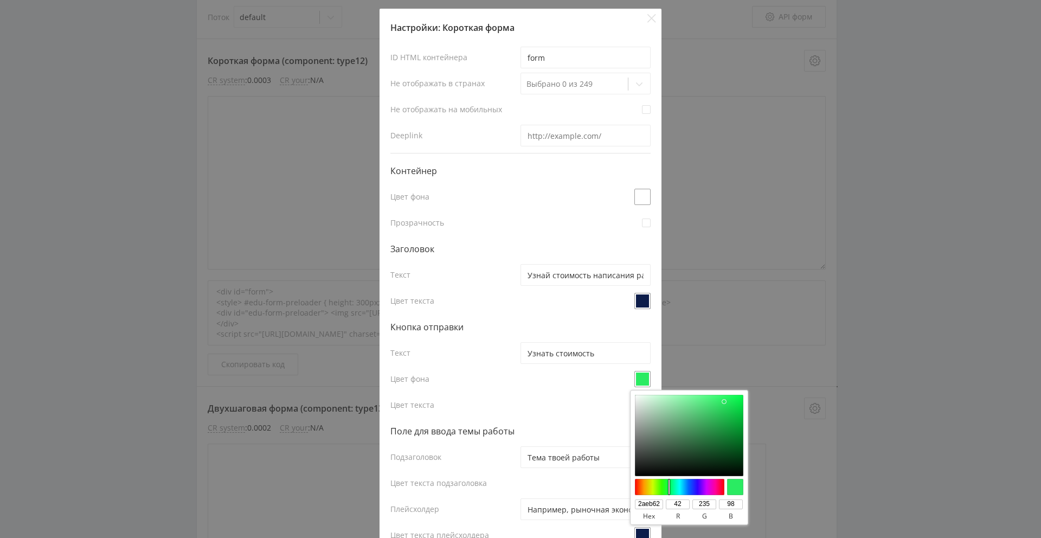
type input "#2aeb69"
type input "2aeb69"
type input "105"
type input "#2aeb70"
type input "2aeb70"
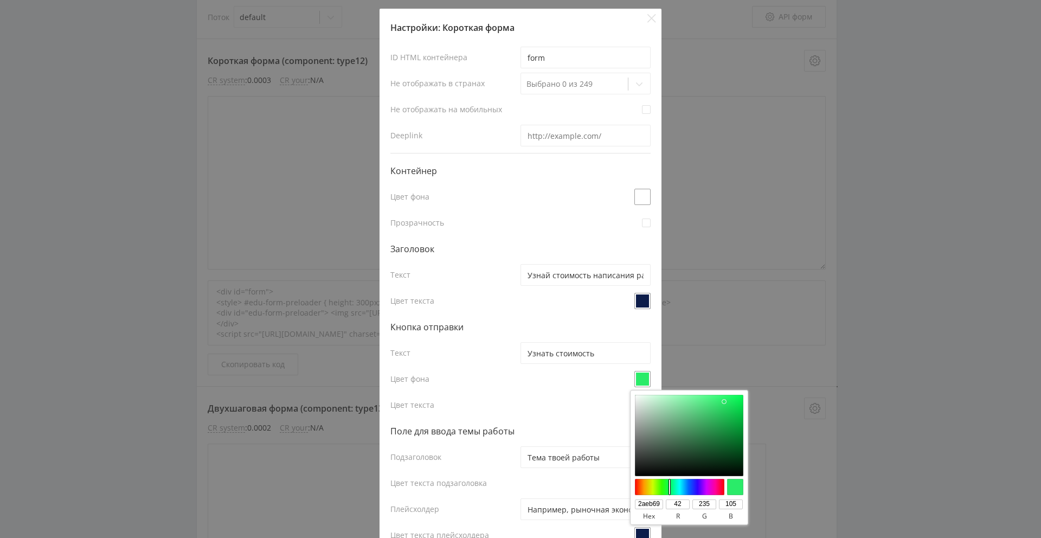
type input "112"
type input "#2aeb77"
type input "2aeb77"
type input "119"
type input "#2aeb7e"
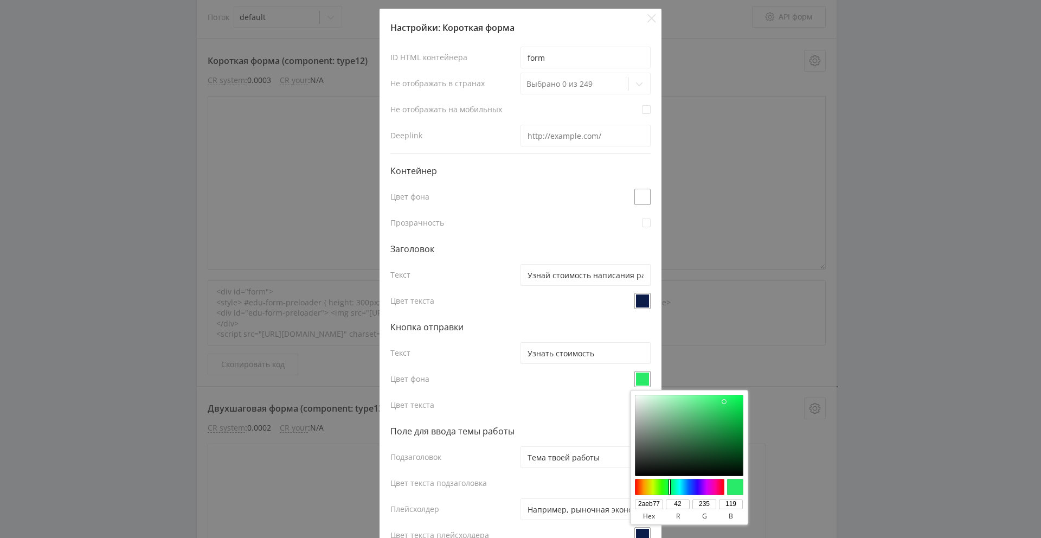
type input "2aeb7e"
type input "126"
type input "#2aeb85"
type input "2aeb85"
type input "133"
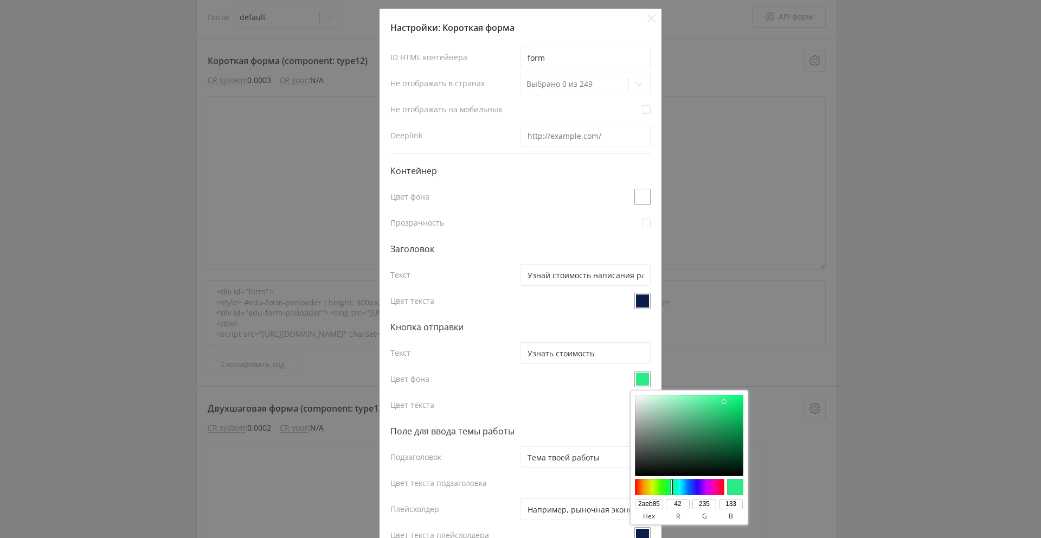
type input "#2aeb8c"
type input "2aeb8c"
type input "140"
type input "#2aeb93"
type input "2aeb93"
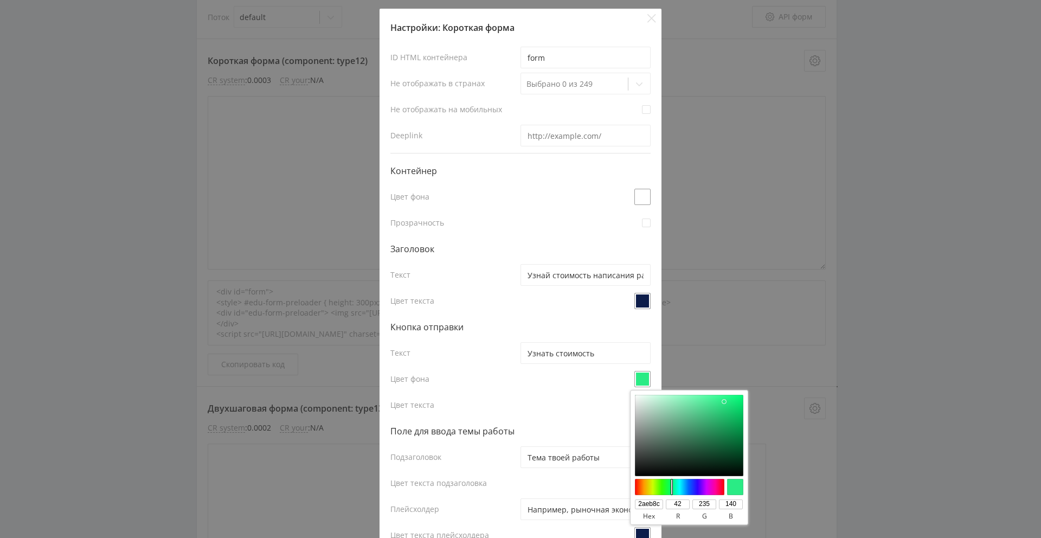
type input "147"
click at [673, 483] on div at bounding box center [679, 487] width 93 height 16
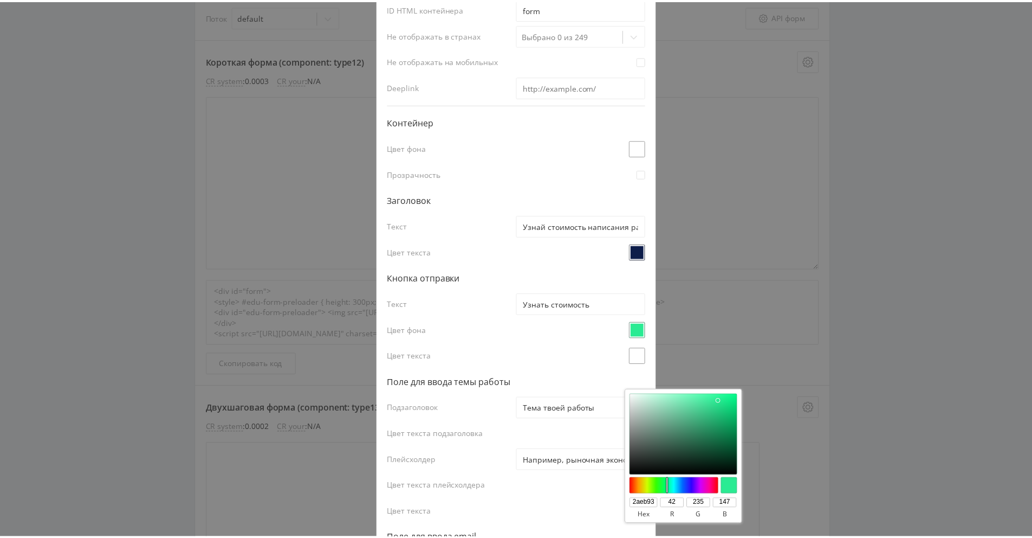
scroll to position [0, 0]
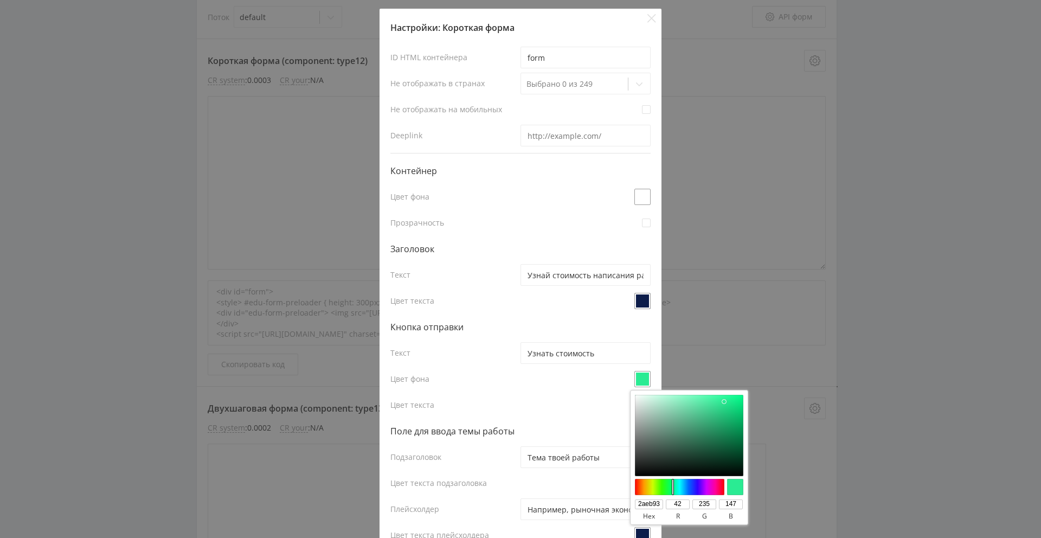
click at [867, 387] on div "Настройки: Короткая форма ID HTML контейнера form Не отображать в странах Выбра…" at bounding box center [520, 269] width 1041 height 538
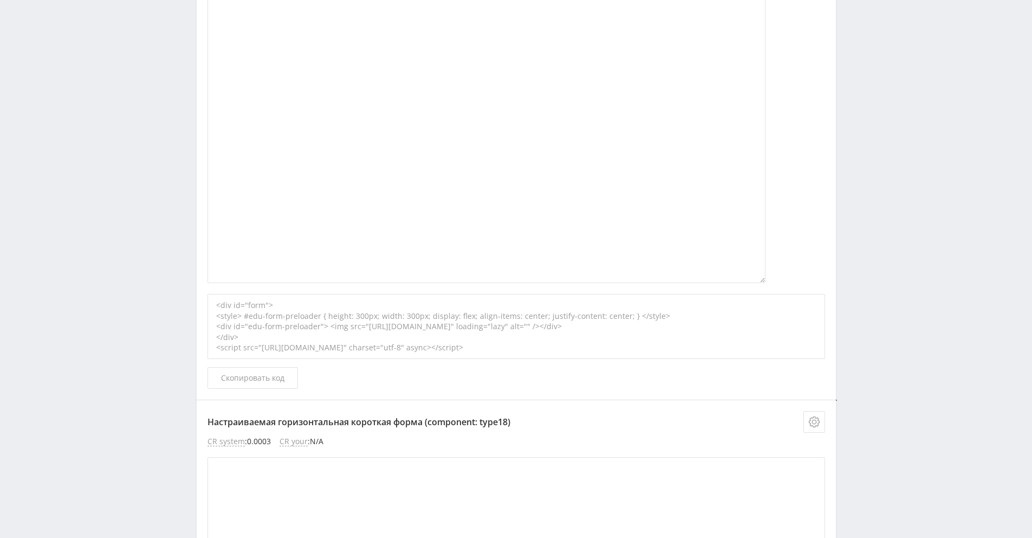
scroll to position [980, 0]
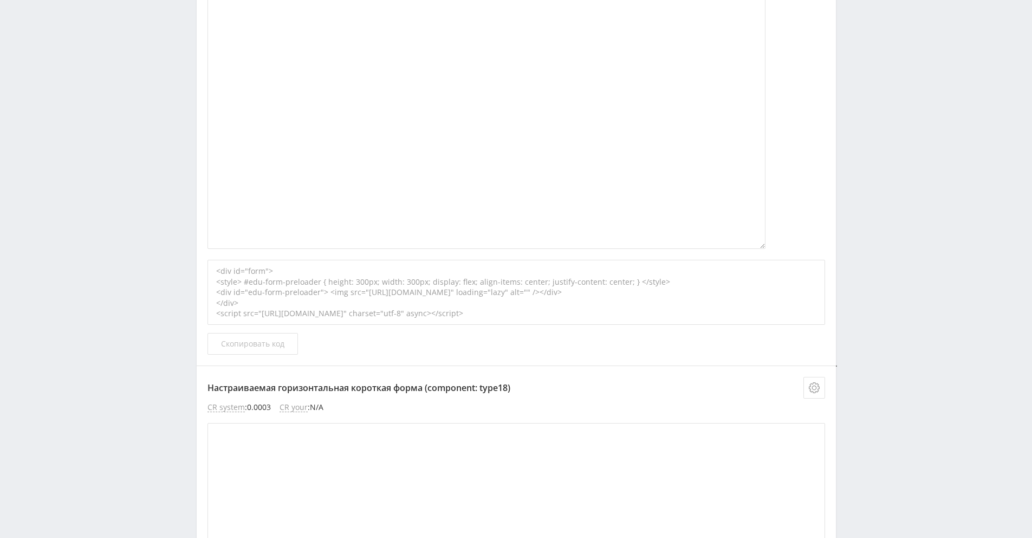
click at [231, 343] on span "Скопировать код" at bounding box center [252, 343] width 63 height 9
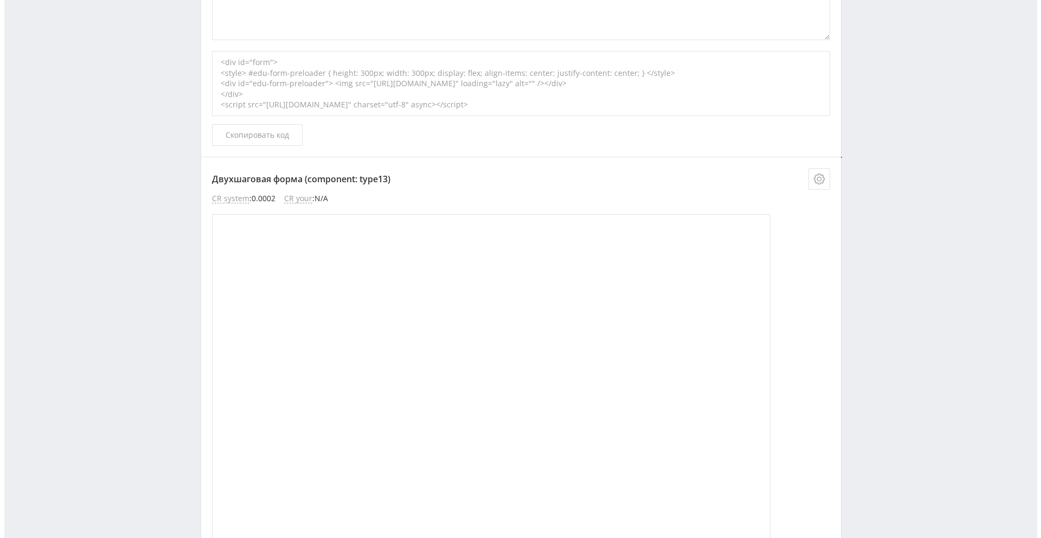
scroll to position [552, 0]
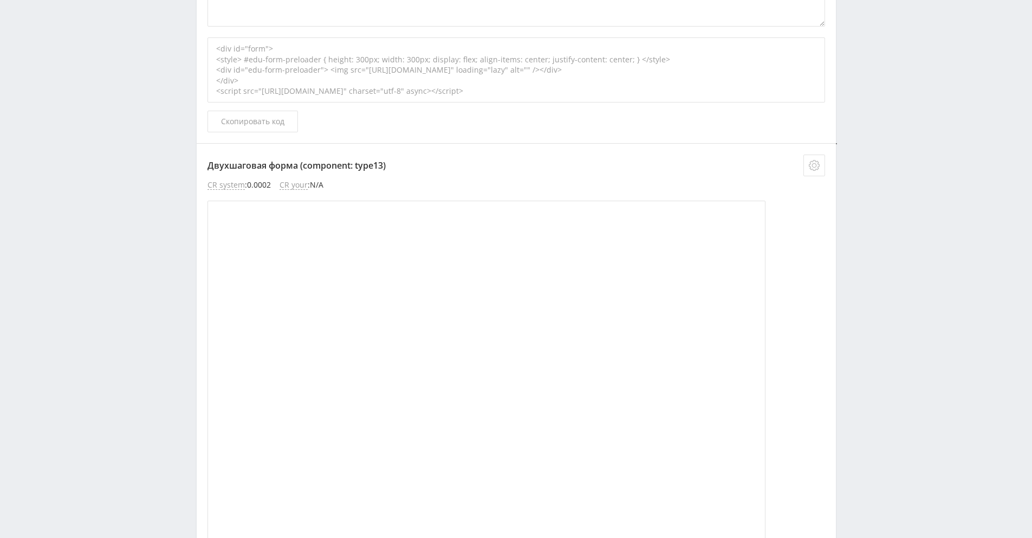
click at [820, 167] on button at bounding box center [815, 165] width 22 height 22
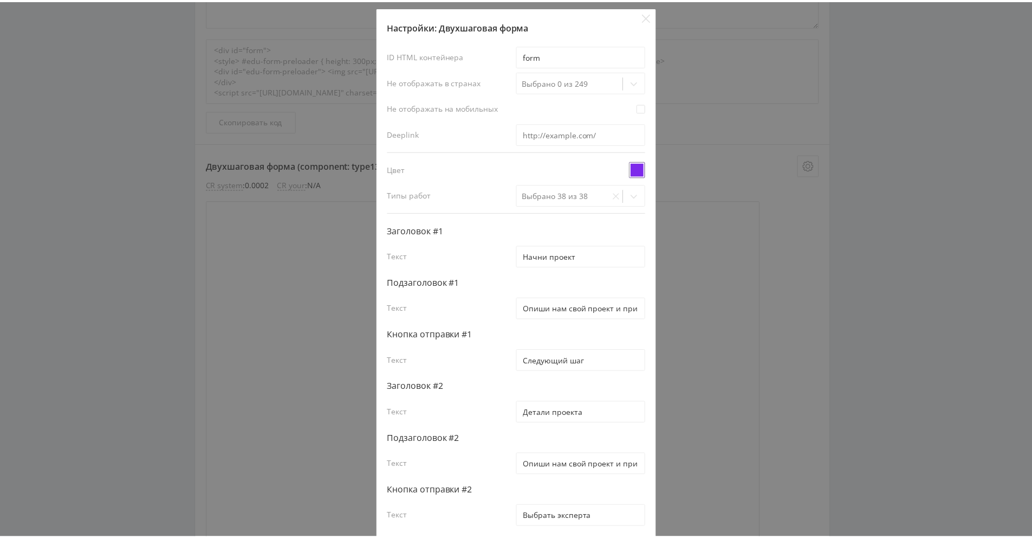
scroll to position [0, 0]
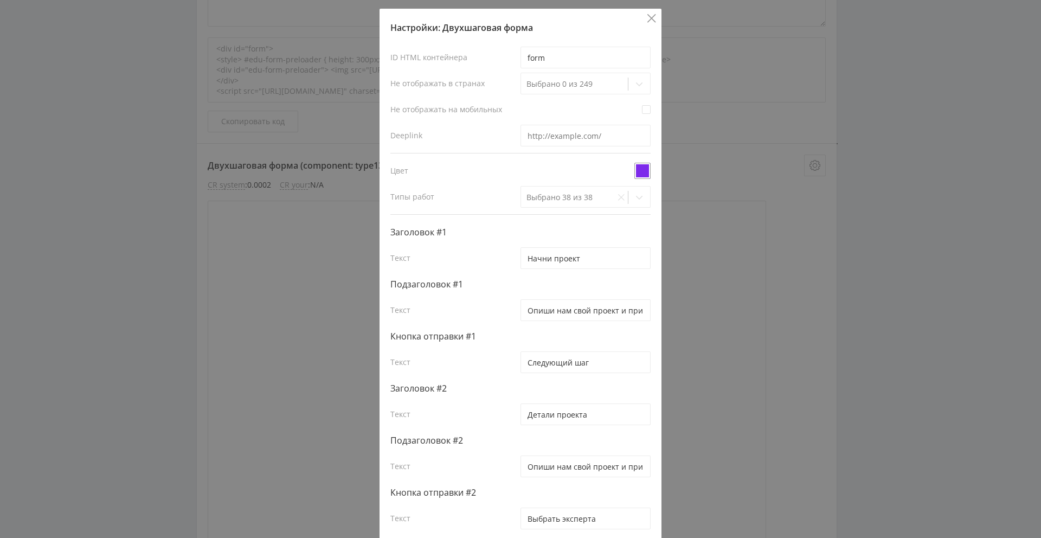
click at [647, 16] on icon "Close" at bounding box center [651, 18] width 9 height 9
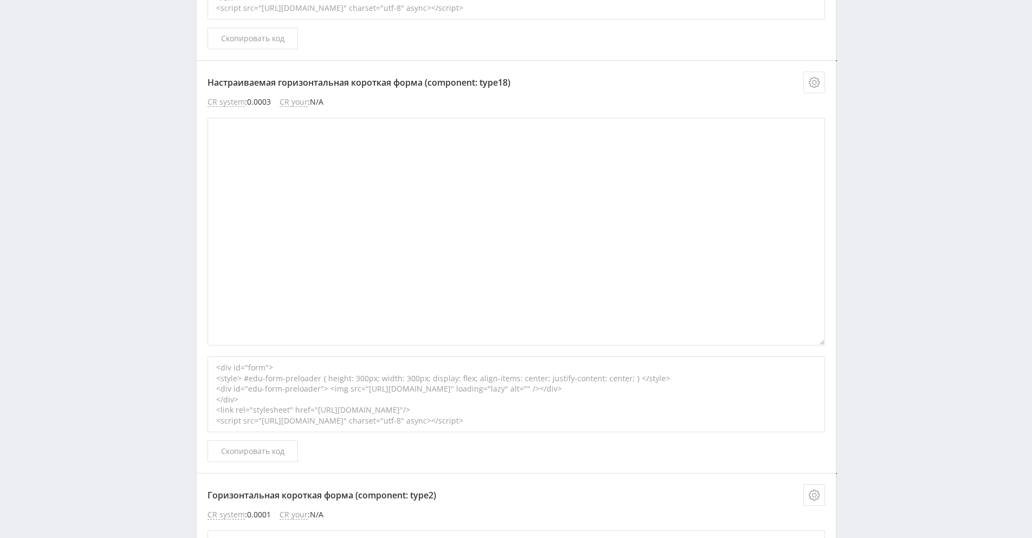
scroll to position [1295, 0]
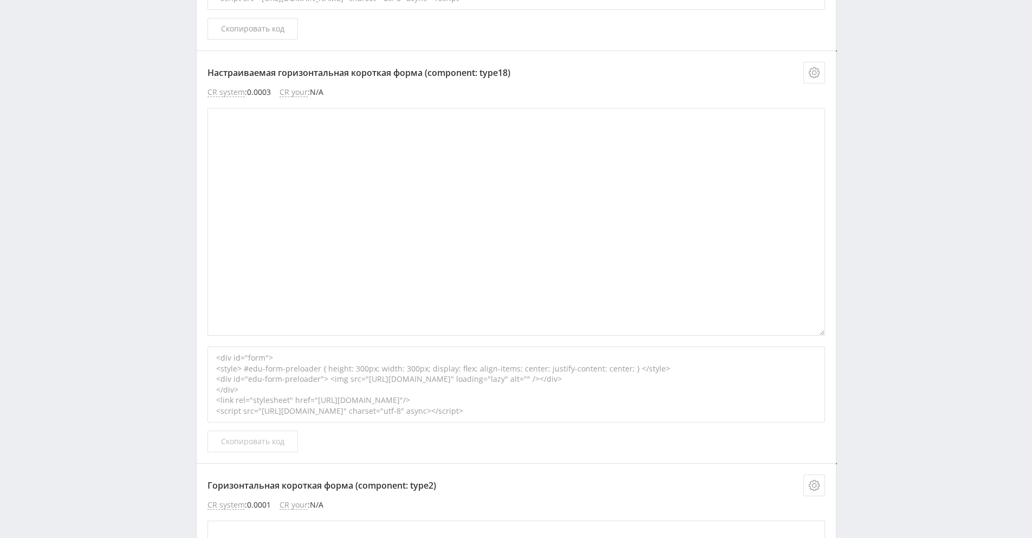
click at [264, 442] on span "Скопировать код" at bounding box center [252, 441] width 63 height 9
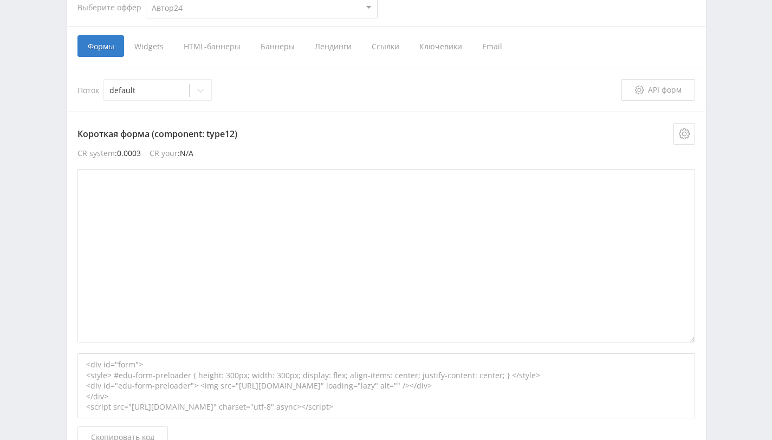
scroll to position [273, 0]
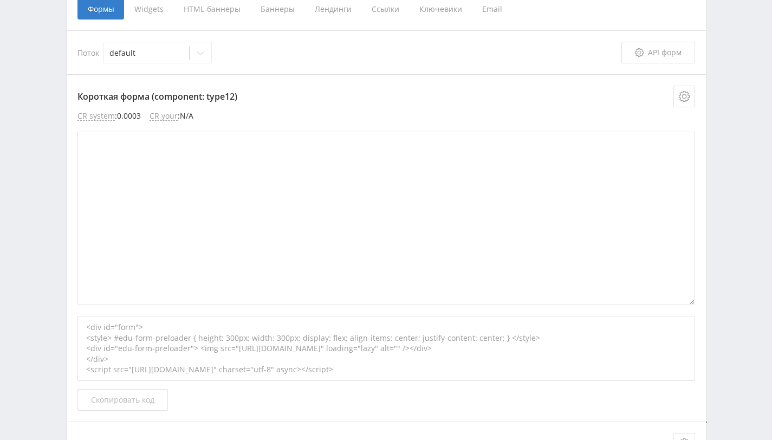
click at [138, 396] on span "Скопировать код" at bounding box center [122, 400] width 63 height 9
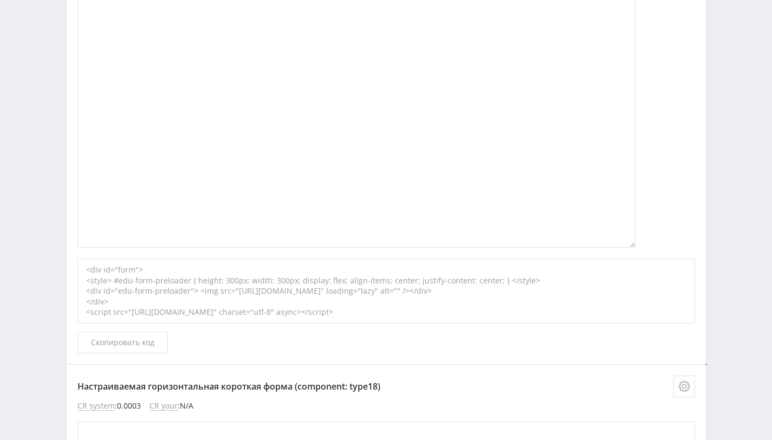
scroll to position [984, 0]
click at [130, 345] on button "Скопировать код" at bounding box center [122, 340] width 91 height 22
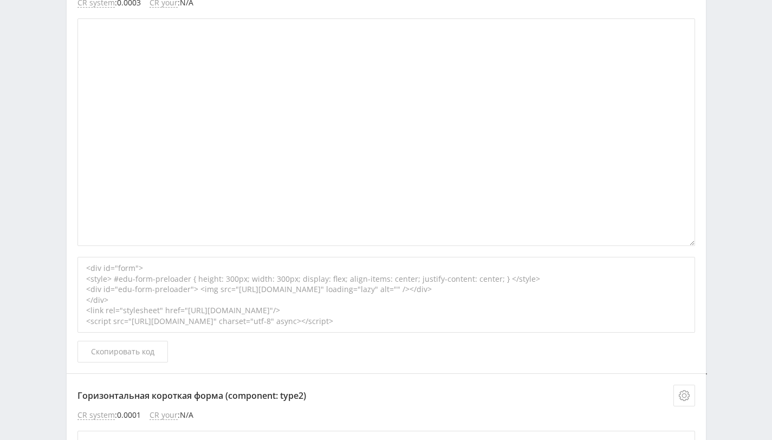
scroll to position [1385, 0]
click at [125, 352] on span "Скопировать код" at bounding box center [122, 351] width 63 height 9
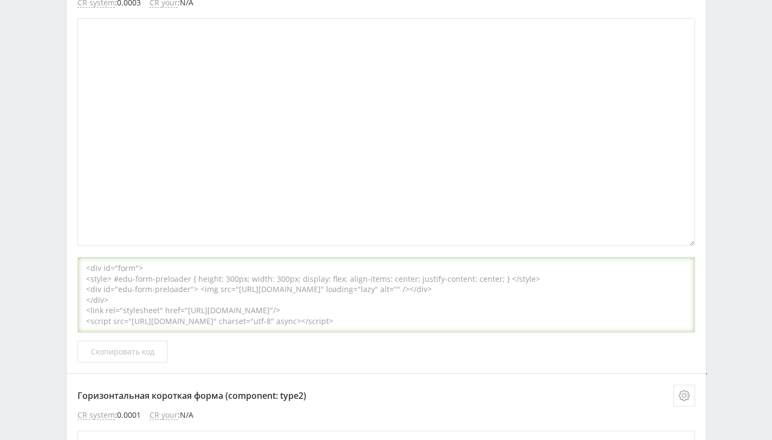
click at [125, 352] on span "Скопировать код" at bounding box center [122, 351] width 63 height 9
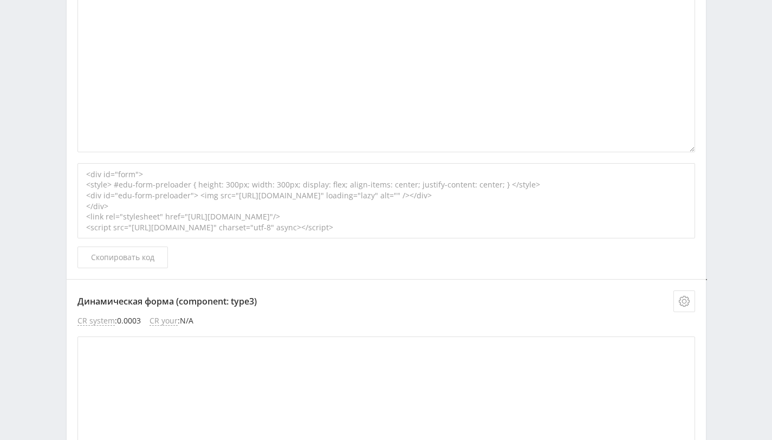
scroll to position [1895, 0]
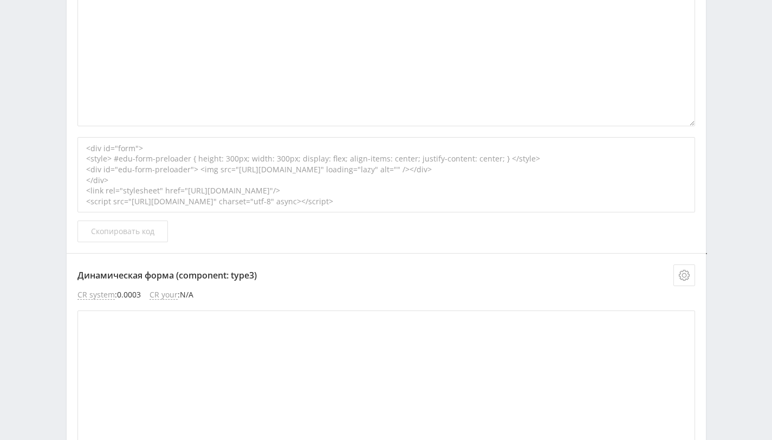
click at [134, 230] on span "Скопировать код" at bounding box center [122, 231] width 63 height 9
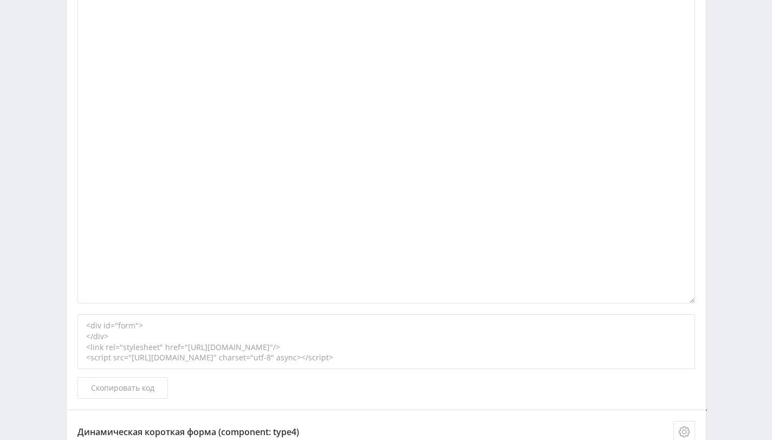
scroll to position [2347, 0]
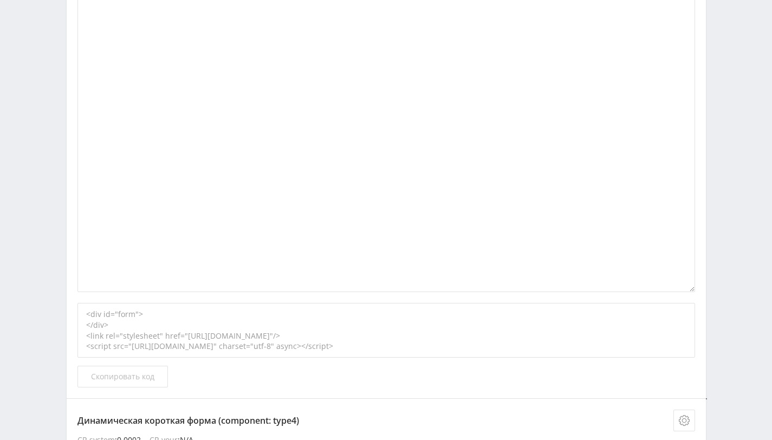
click at [137, 376] on span "Скопировать код" at bounding box center [122, 376] width 63 height 9
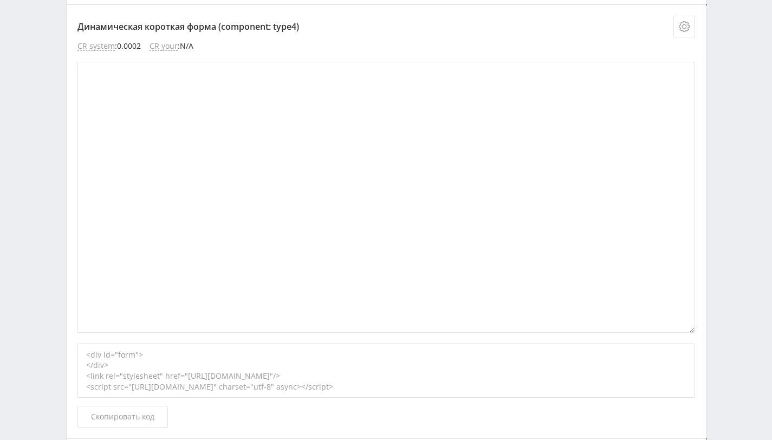
scroll to position [2842, 0]
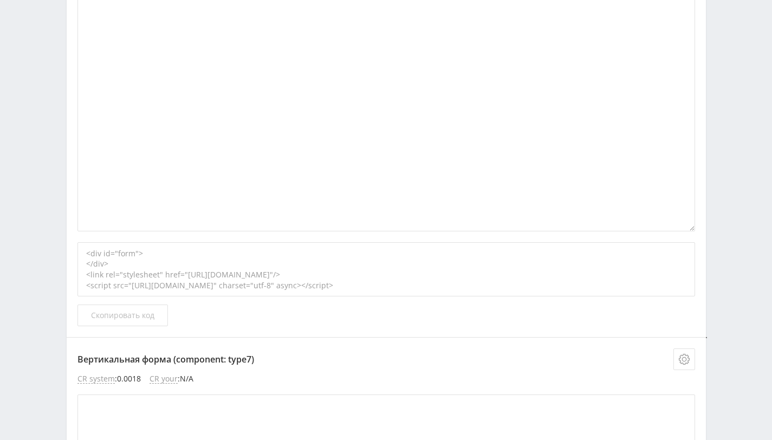
click at [115, 314] on span "Скопировать код" at bounding box center [122, 315] width 63 height 9
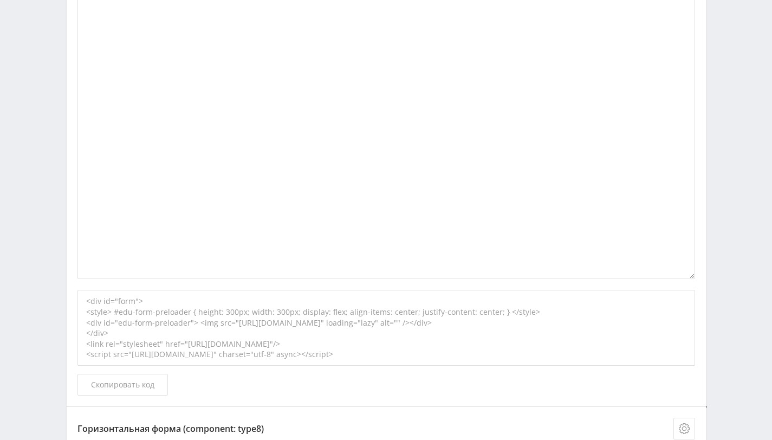
scroll to position [3283, 0]
click at [159, 387] on button "Скопировать код" at bounding box center [122, 385] width 91 height 22
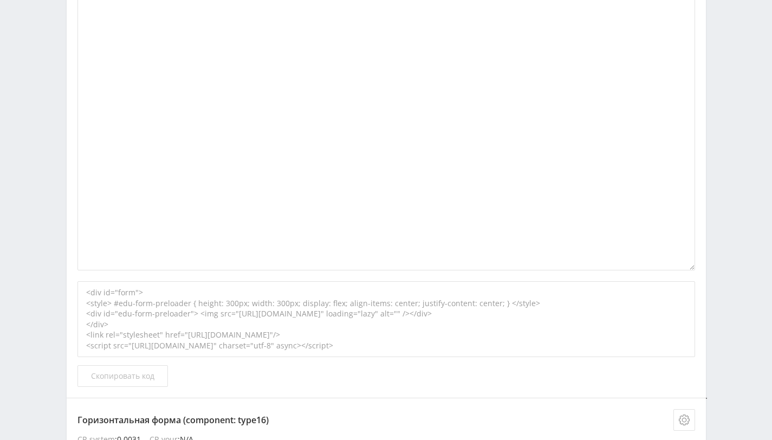
click at [152, 378] on span "Скопировать код" at bounding box center [122, 376] width 63 height 9
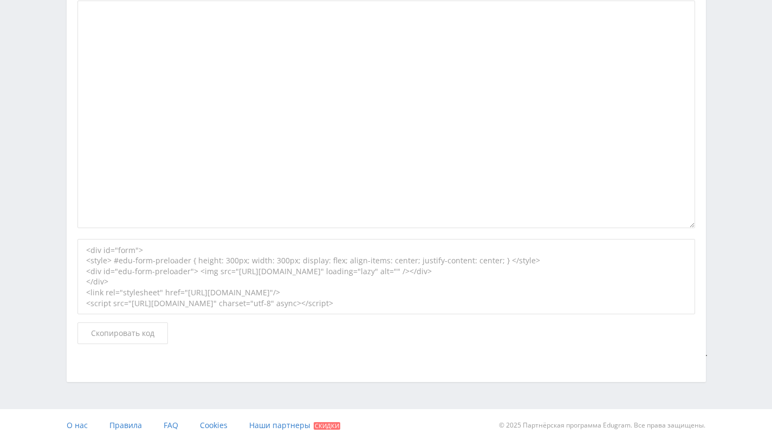
scroll to position [4285, 0]
click at [141, 332] on span "Скопировать код" at bounding box center [122, 331] width 63 height 9
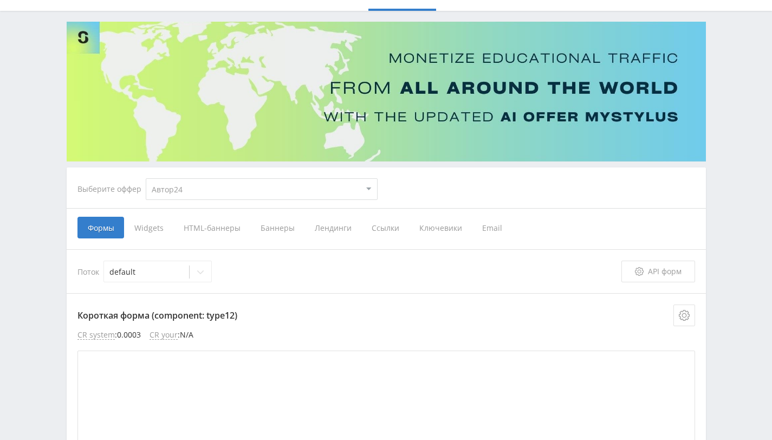
scroll to position [0, 0]
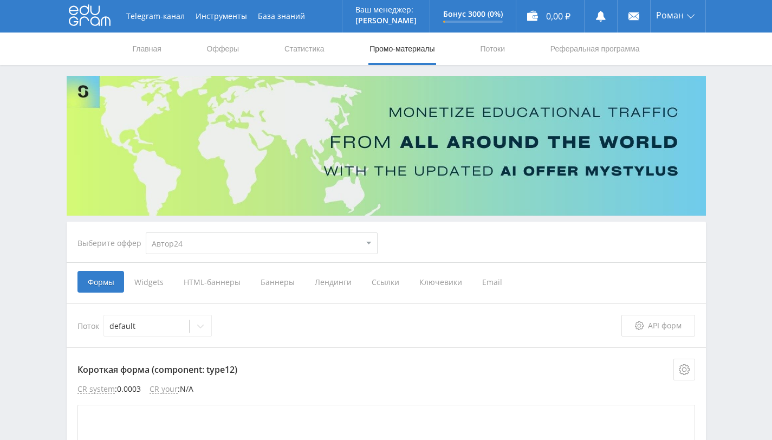
click at [145, 279] on span "Widgets" at bounding box center [148, 282] width 49 height 22
click at [0, 0] on input "Widgets" at bounding box center [0, 0] width 0 height 0
click at [145, 279] on span "Widgets" at bounding box center [148, 282] width 49 height 22
click at [0, 0] on input "Widgets" at bounding box center [0, 0] width 0 height 0
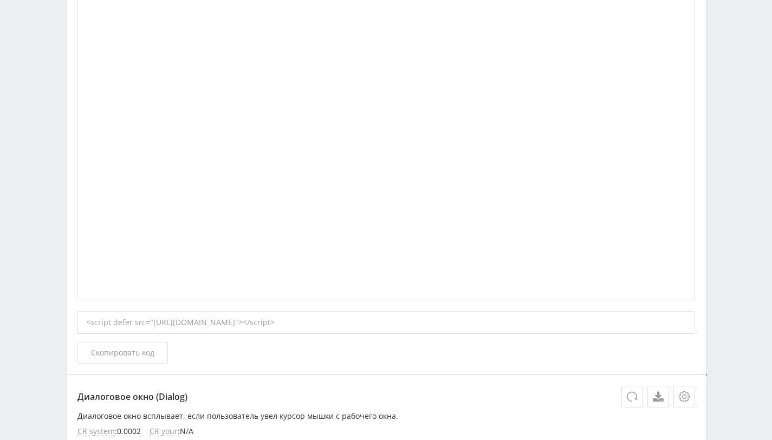
scroll to position [542, 0]
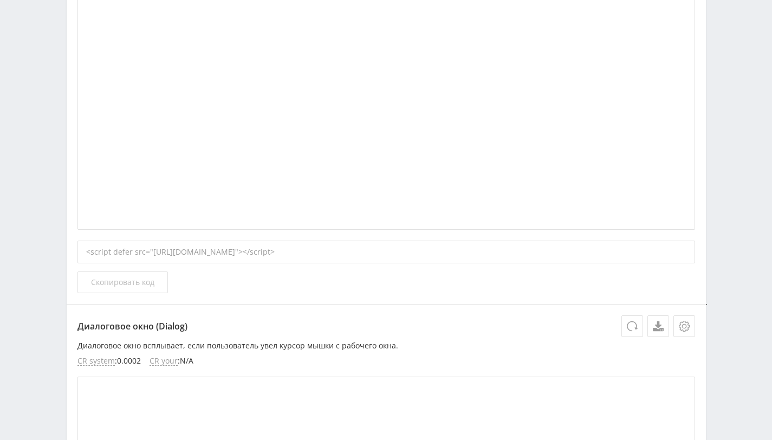
click at [140, 280] on span "Скопировать код" at bounding box center [122, 282] width 63 height 9
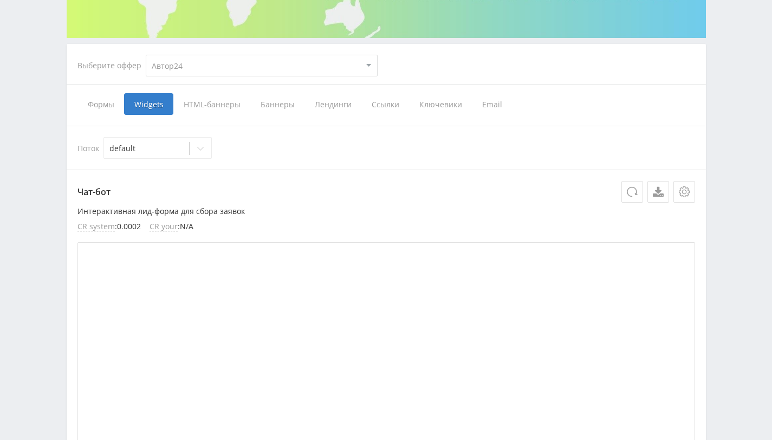
scroll to position [0, 0]
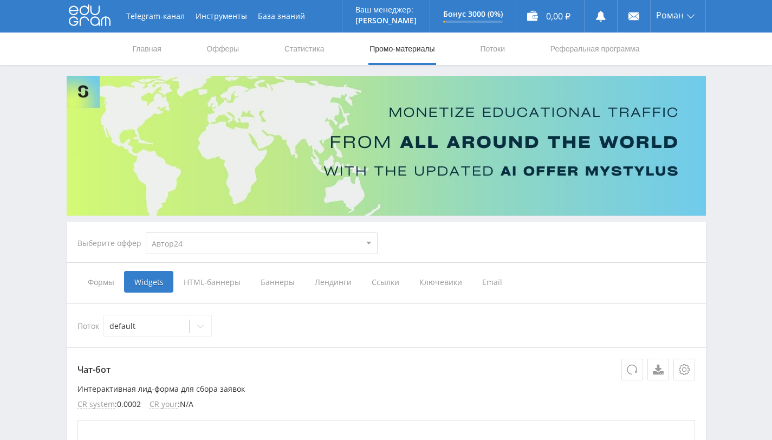
click at [222, 288] on span "HTML-баннеры" at bounding box center [211, 282] width 77 height 22
click at [0, 0] on input "HTML-баннеры" at bounding box center [0, 0] width 0 height 0
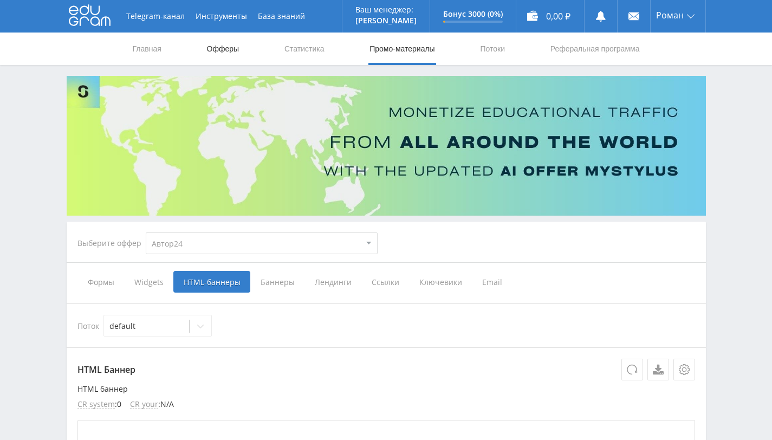
click at [227, 52] on link "Офферы" at bounding box center [223, 49] width 35 height 33
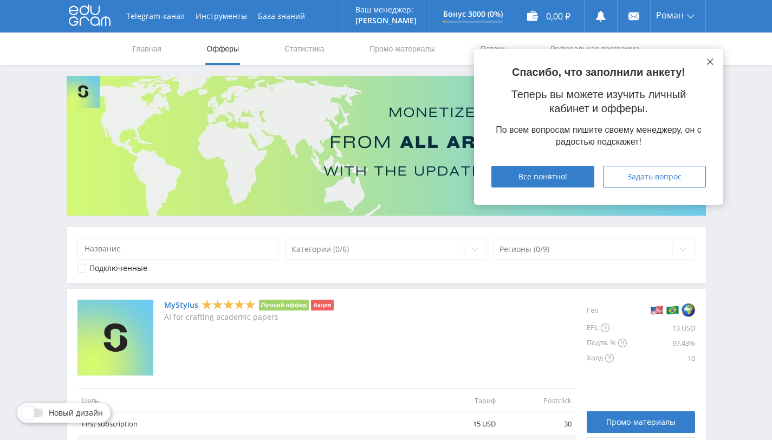
click at [708, 60] on icon at bounding box center [710, 62] width 7 height 7
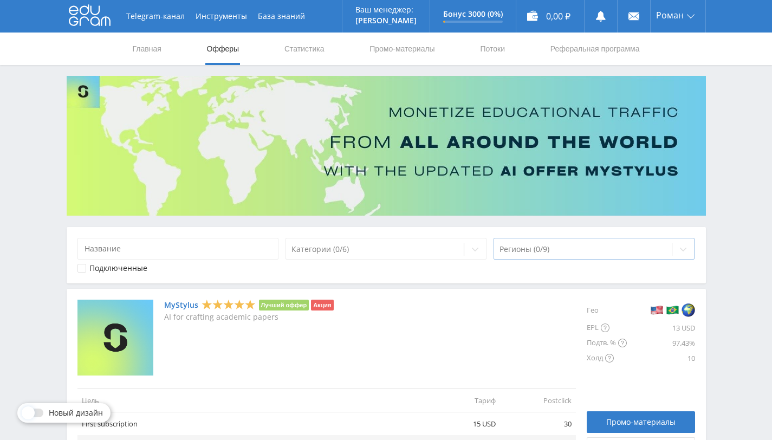
click at [686, 252] on icon at bounding box center [683, 249] width 9 height 9
click at [682, 247] on icon at bounding box center [683, 249] width 9 height 9
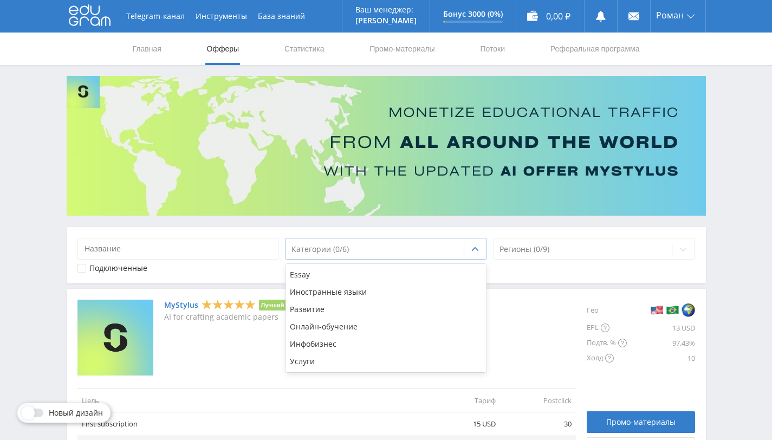
click at [417, 248] on div at bounding box center [375, 249] width 167 height 11
click at [379, 367] on div "Услуги" at bounding box center [387, 361] width 202 height 17
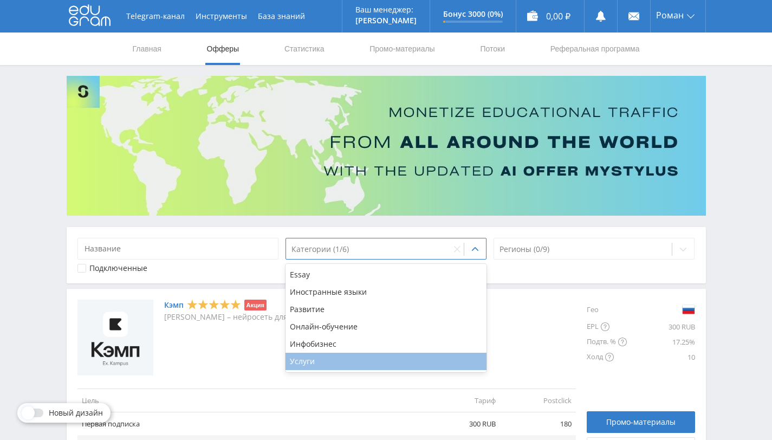
click at [383, 363] on div "Услуги" at bounding box center [387, 361] width 202 height 17
